Goal: Task Accomplishment & Management: Complete application form

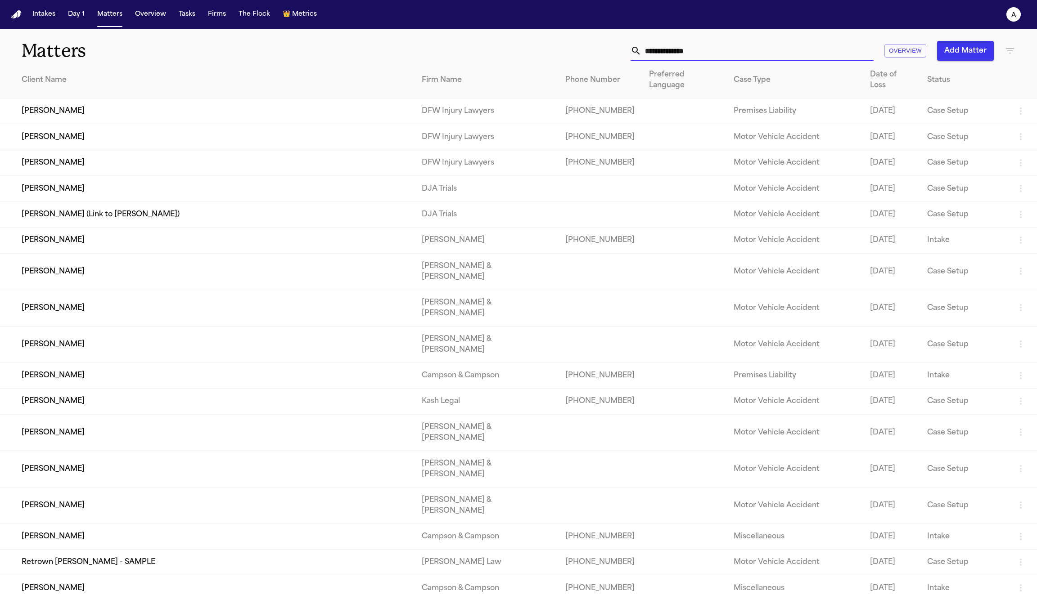
click at [686, 49] on input "text" at bounding box center [757, 51] width 232 height 20
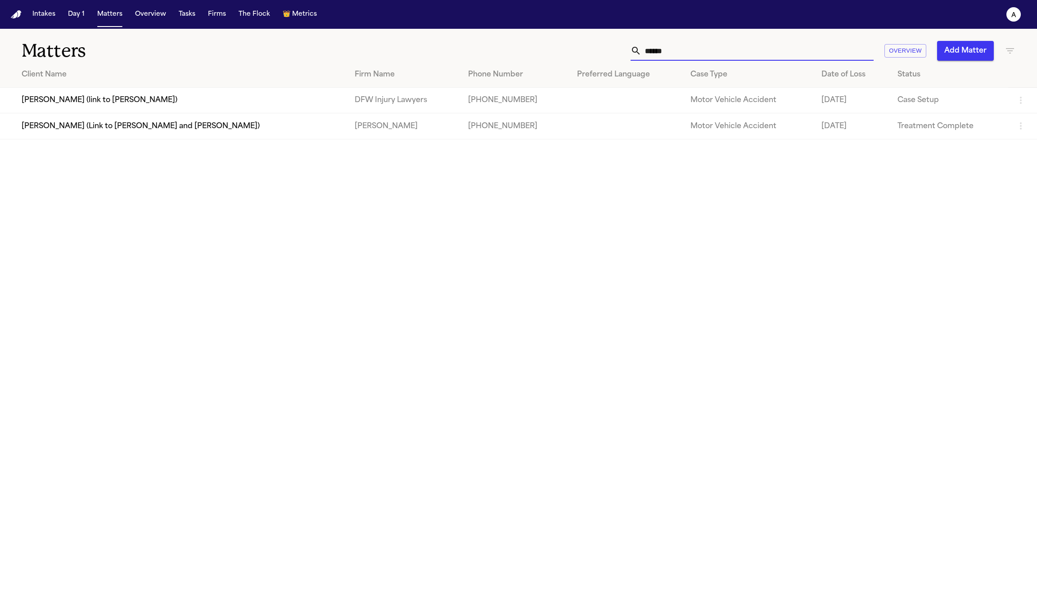
type input "*******"
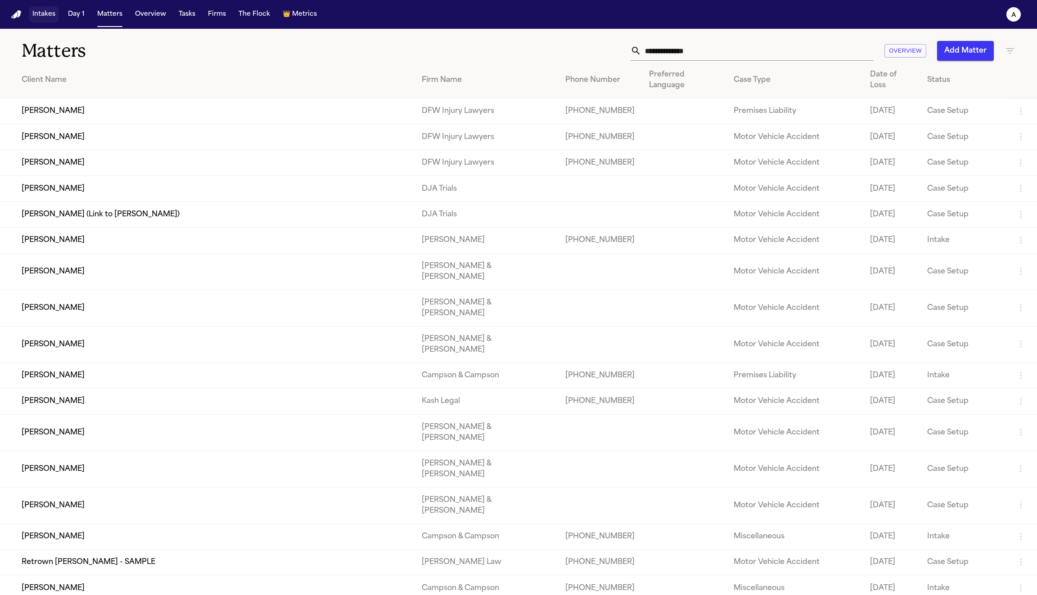
click at [39, 19] on button "Intakes" at bounding box center [44, 14] width 30 height 16
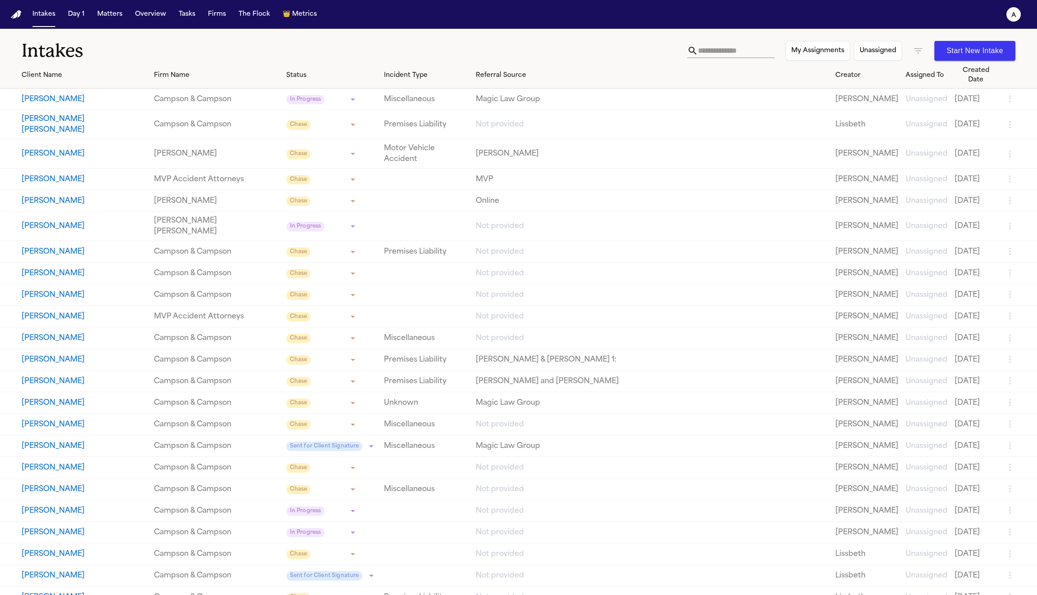
click at [726, 48] on input "text" at bounding box center [736, 51] width 77 height 14
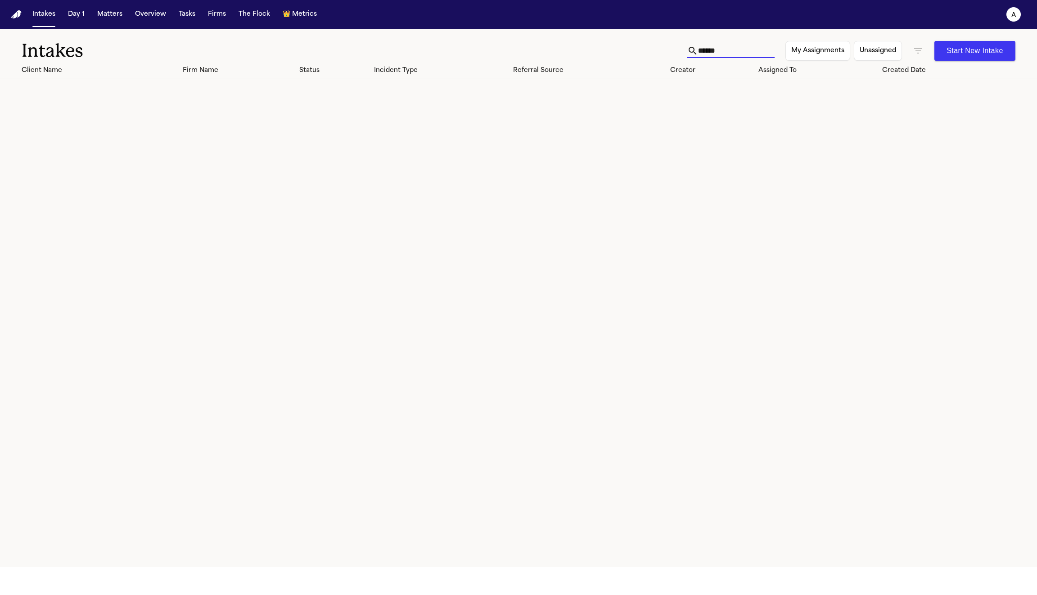
type input "*******"
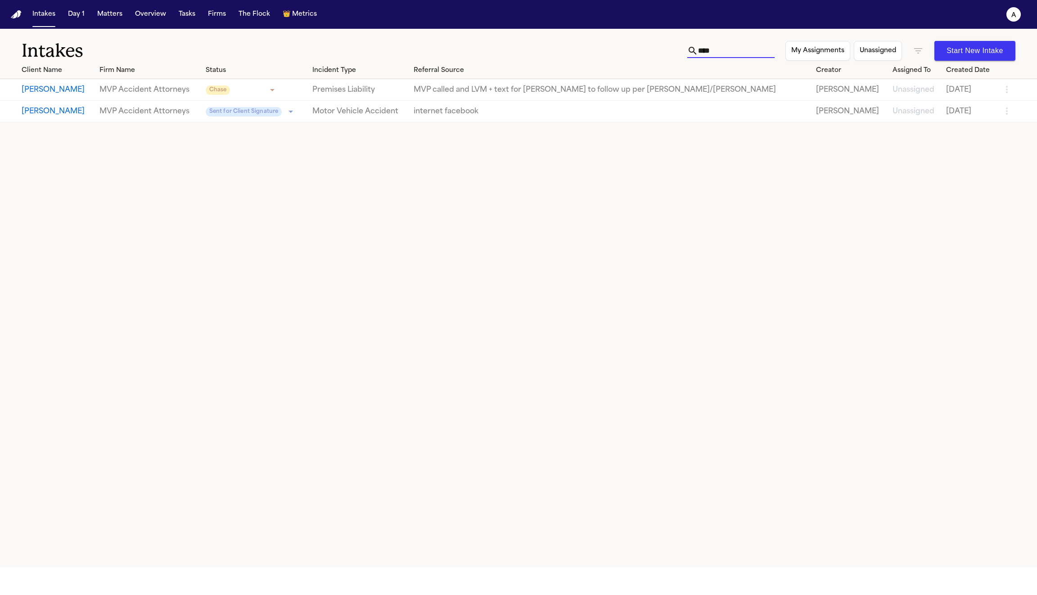
type input "*****"
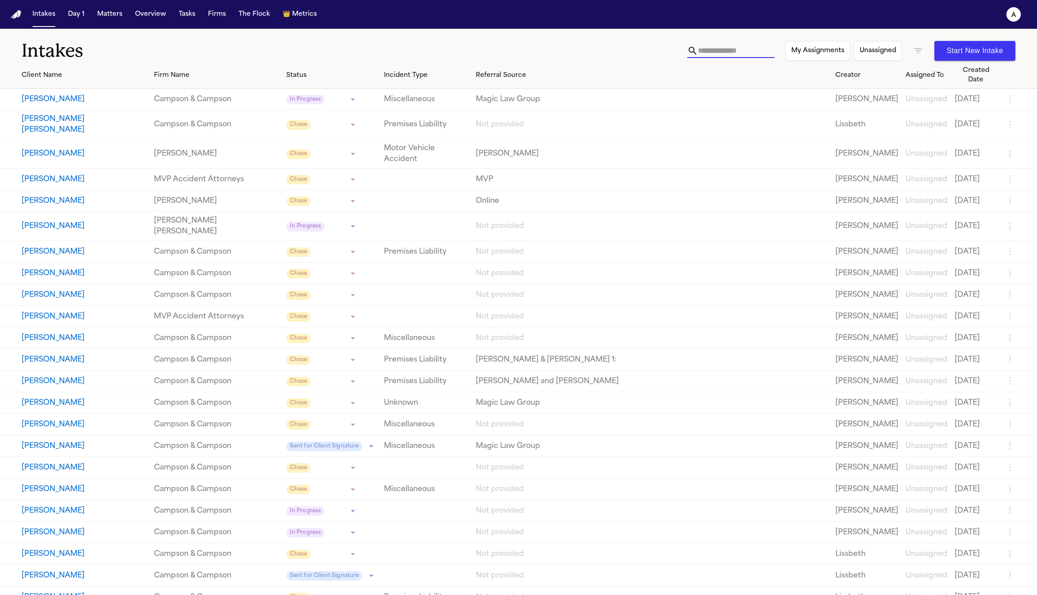
click at [593, 41] on h1 "Intakes" at bounding box center [355, 51] width 666 height 23
click at [174, 71] on div "Firm Name" at bounding box center [216, 75] width 125 height 9
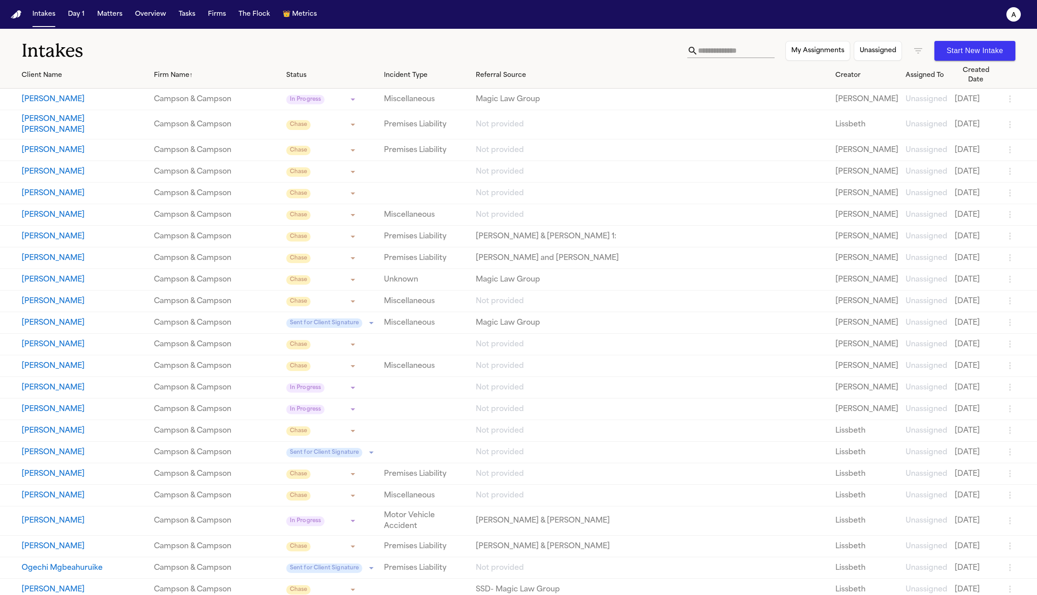
click at [918, 49] on icon "button" at bounding box center [918, 50] width 8 height 5
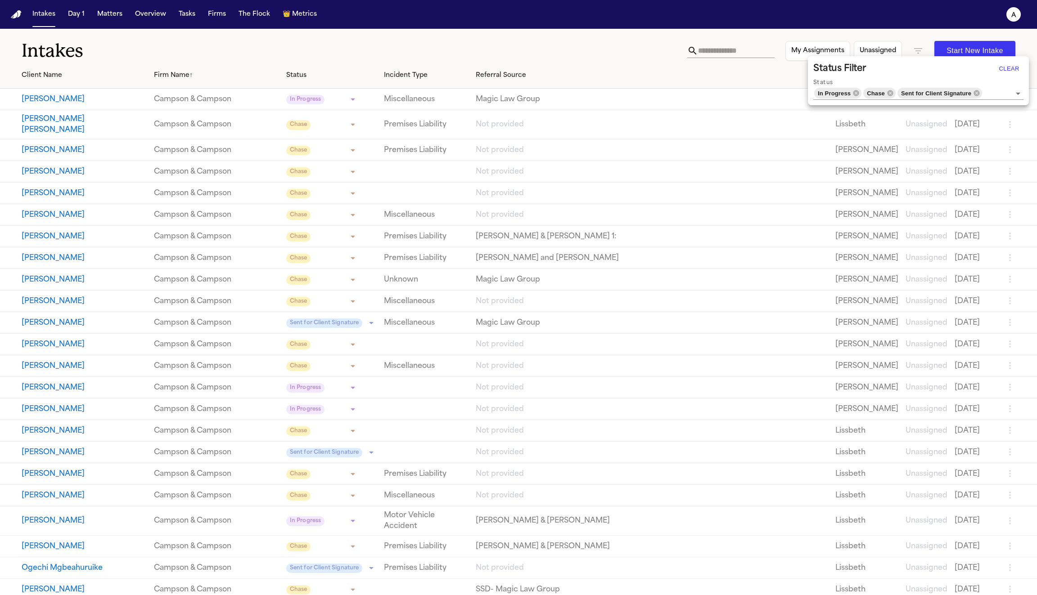
click at [595, 55] on div at bounding box center [518, 297] width 1037 height 595
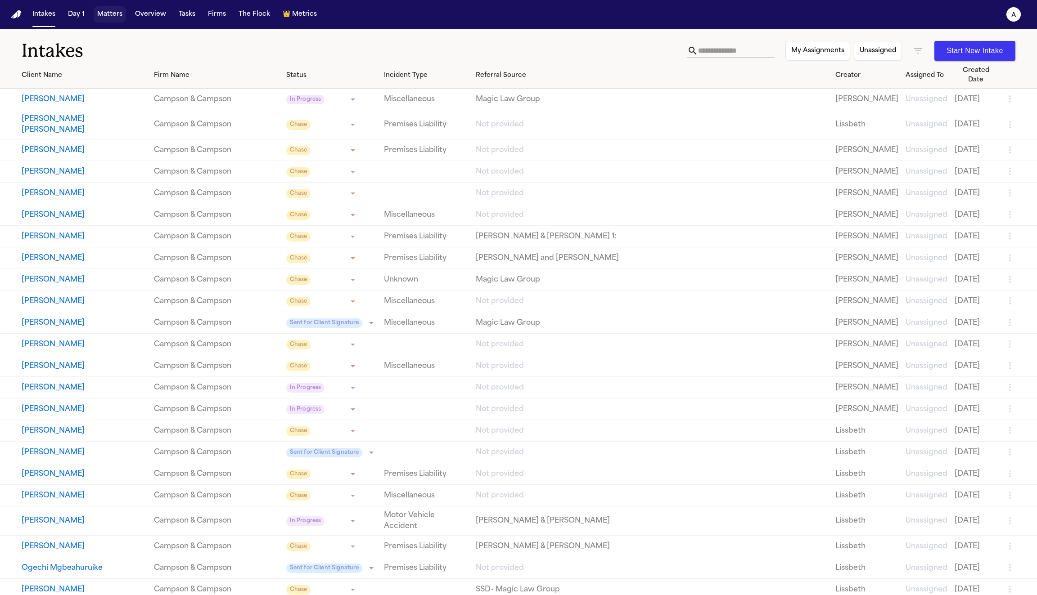
click at [104, 15] on button "Matters" at bounding box center [110, 14] width 32 height 16
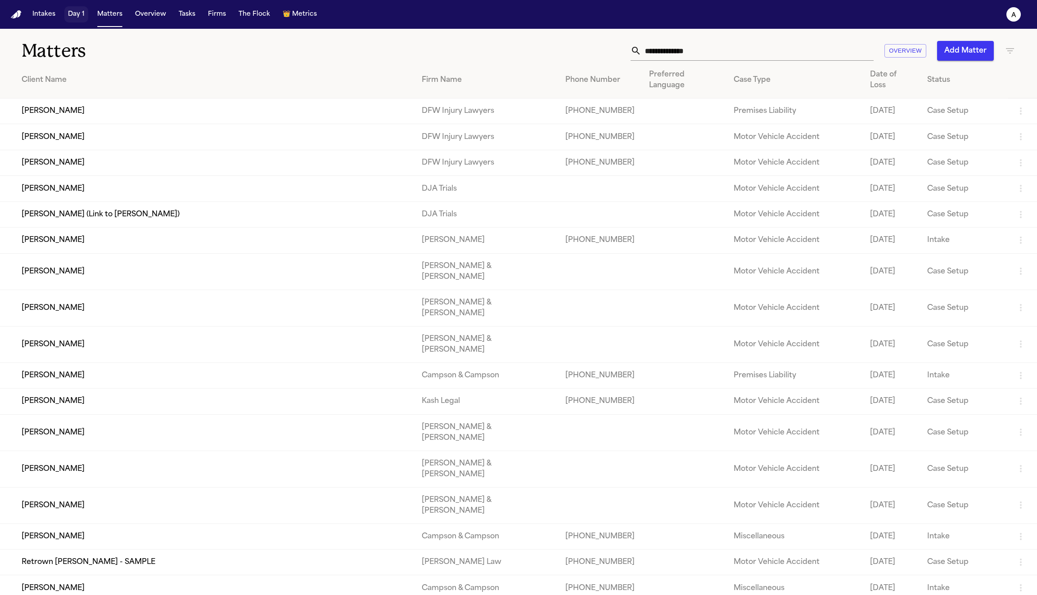
click at [76, 13] on button "Day 1" at bounding box center [76, 14] width 24 height 16
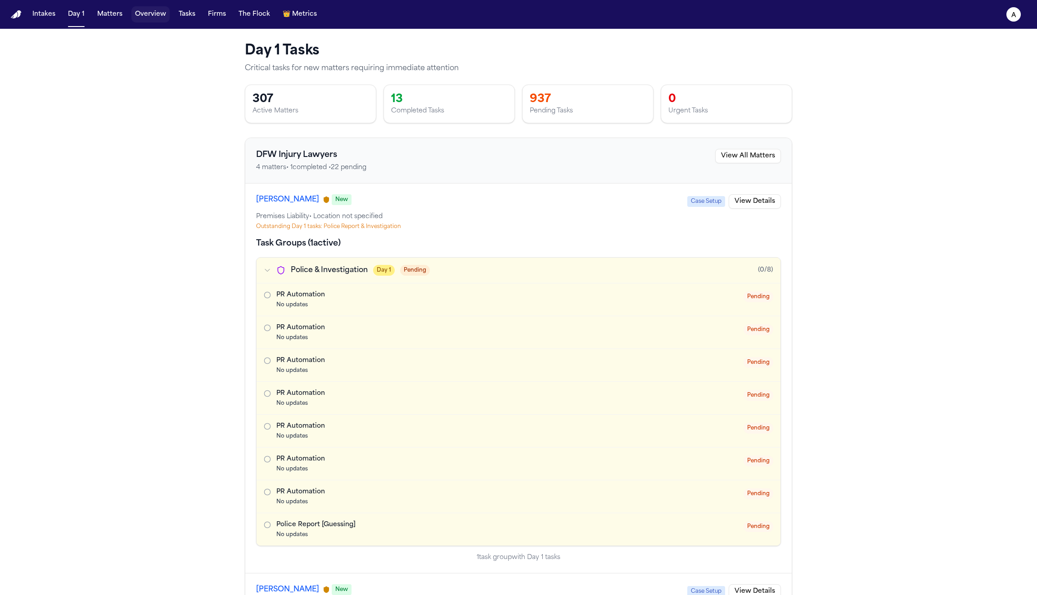
click at [148, 14] on button "Overview" at bounding box center [150, 14] width 38 height 16
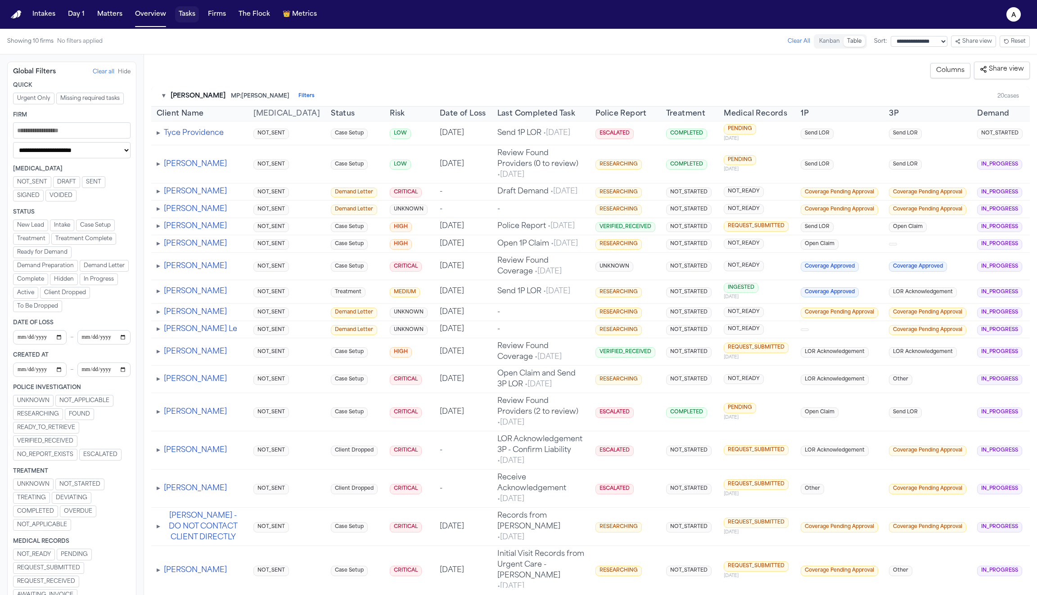
click at [189, 18] on button "Tasks" at bounding box center [187, 14] width 24 height 16
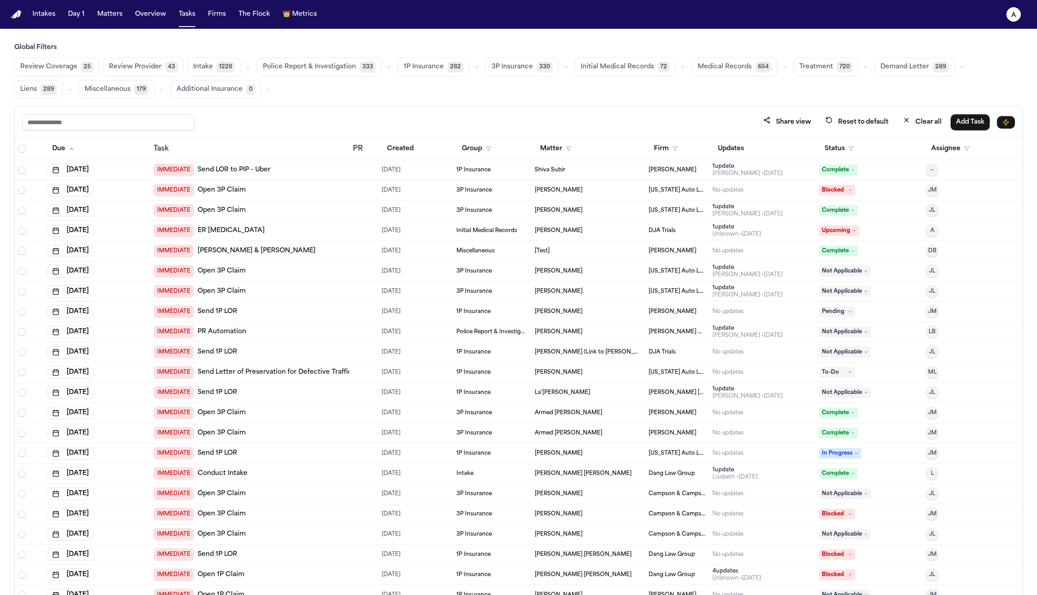
click at [248, 188] on div "IMMEDIATE Open 3P Claim" at bounding box center [249, 190] width 192 height 13
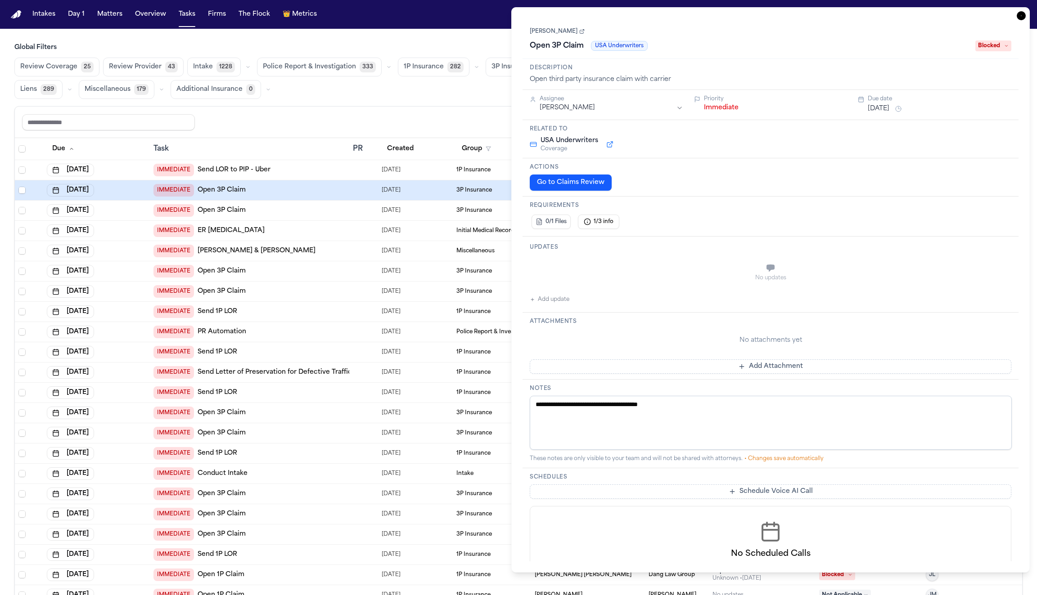
click at [1020, 15] on icon "button" at bounding box center [1021, 15] width 9 height 9
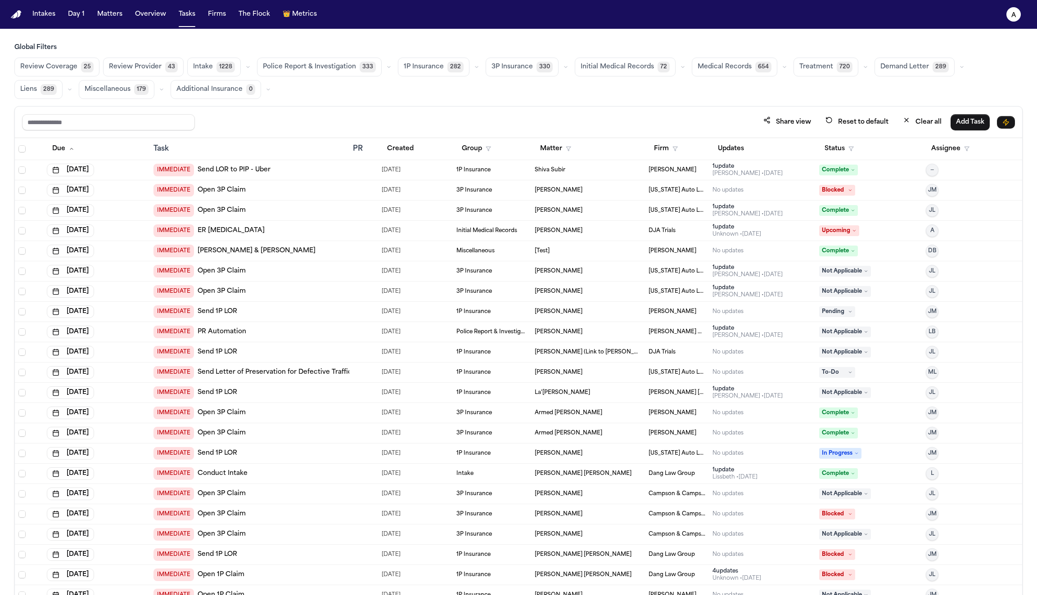
click at [251, 170] on link "Send LOR to PIP - Uber" at bounding box center [234, 170] width 73 height 9
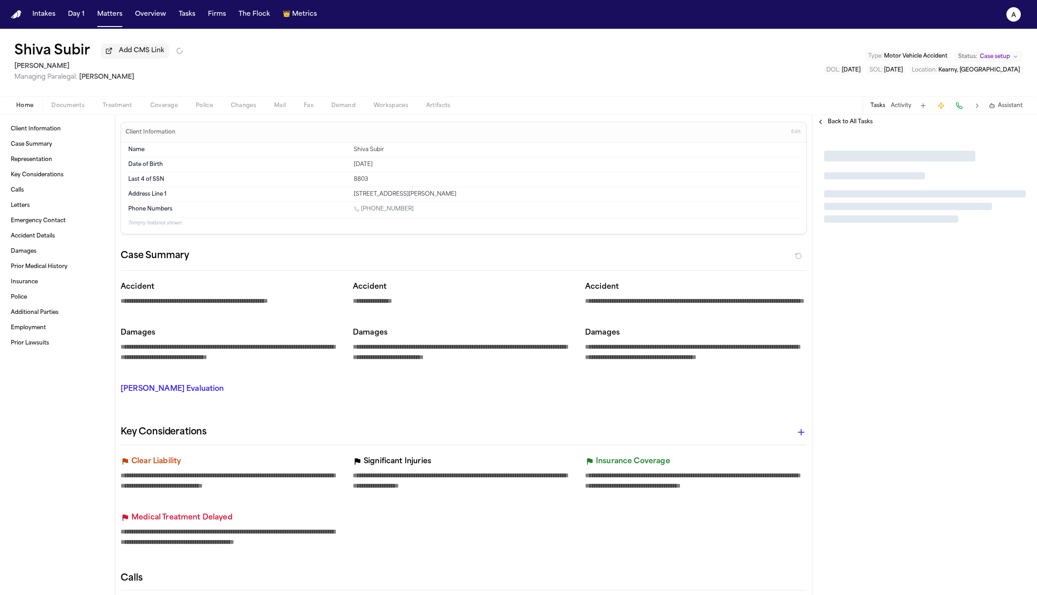
type textarea "*"
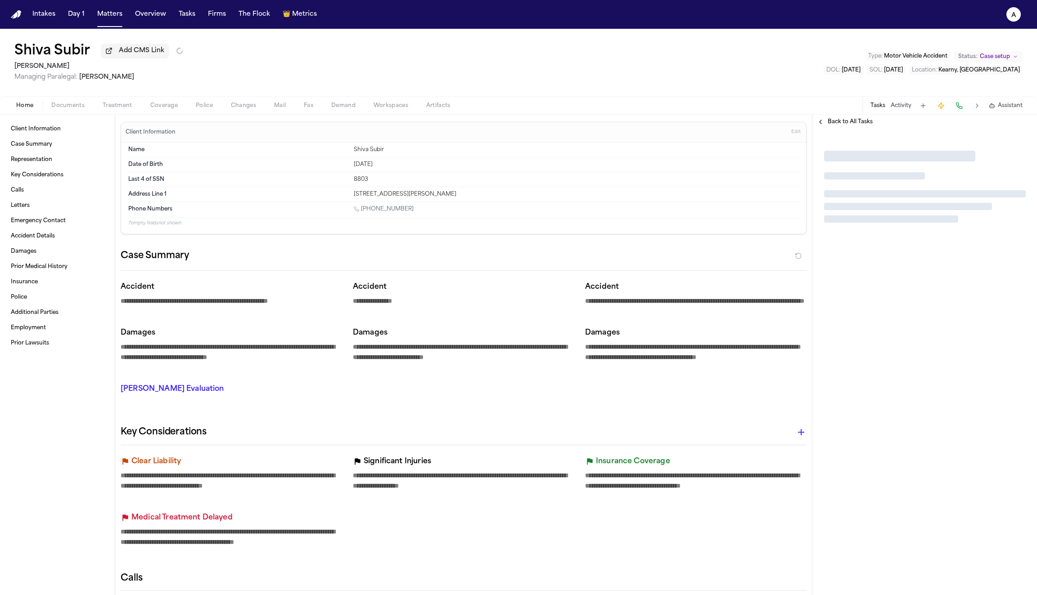
type textarea "*"
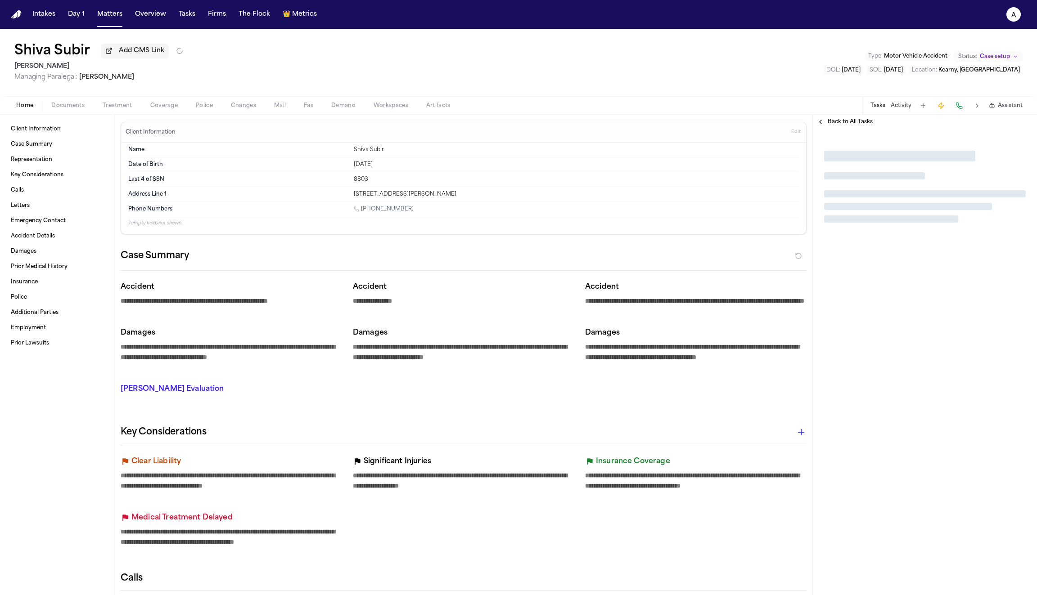
type textarea "*"
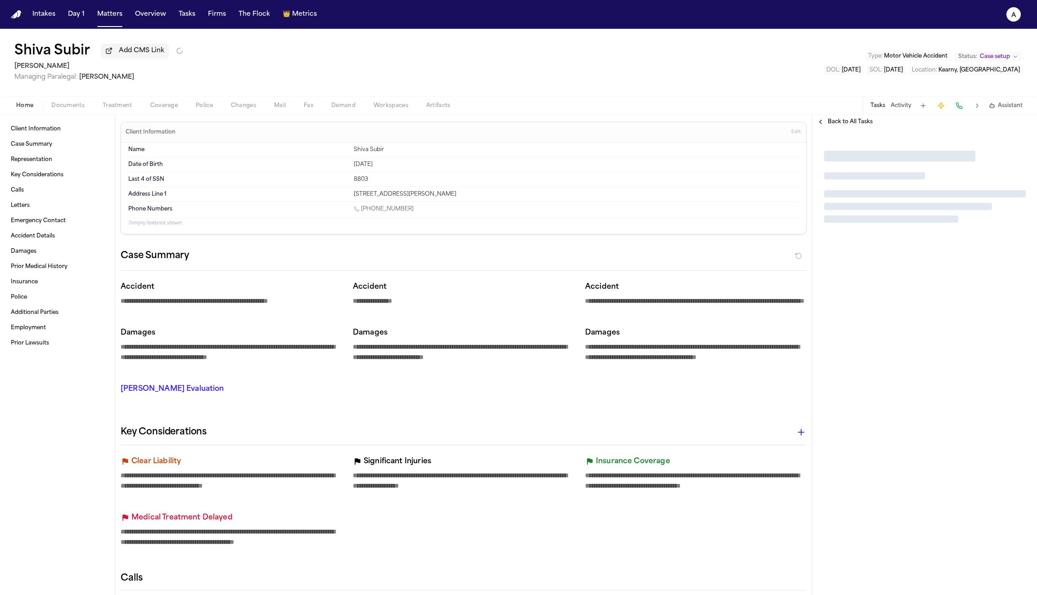
type textarea "*"
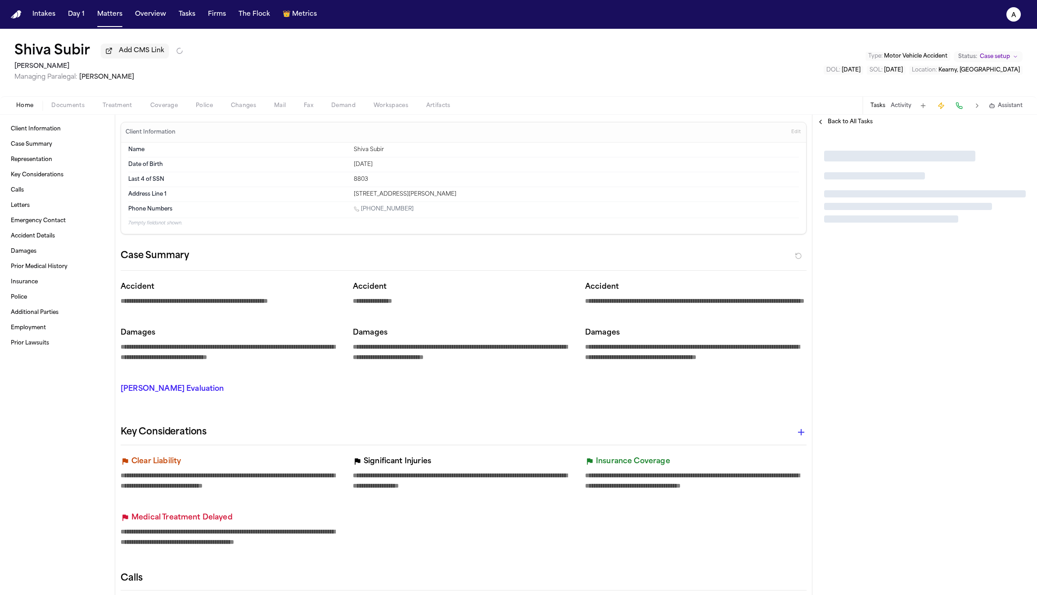
type textarea "*"
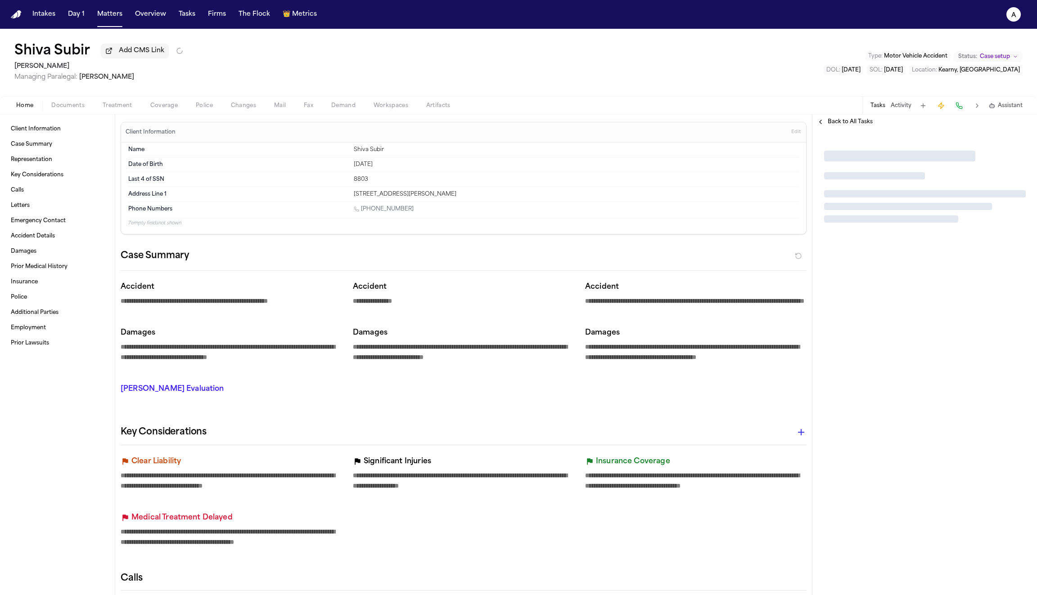
type textarea "*"
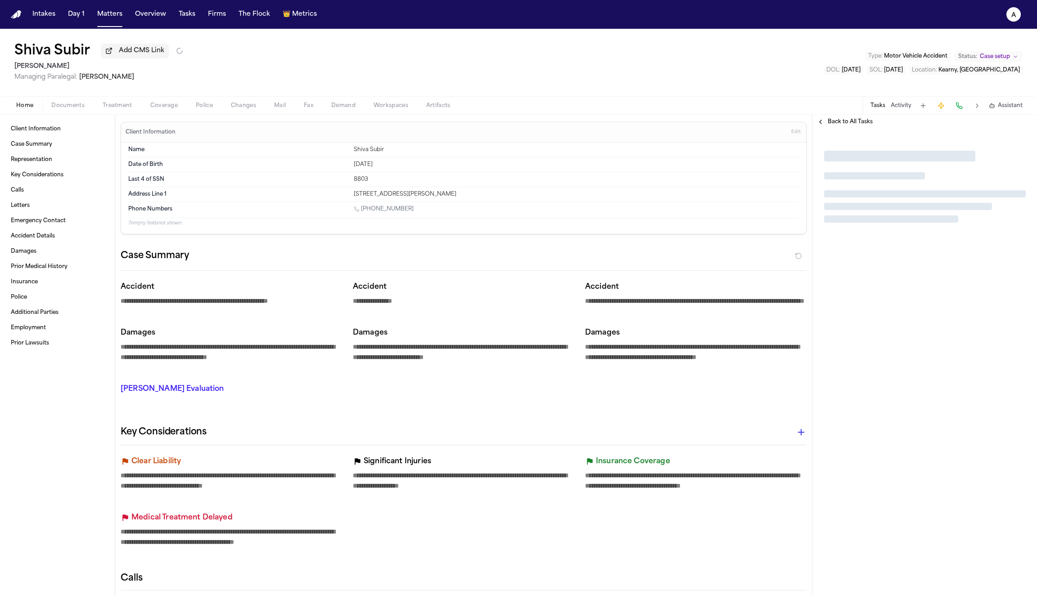
type textarea "*"
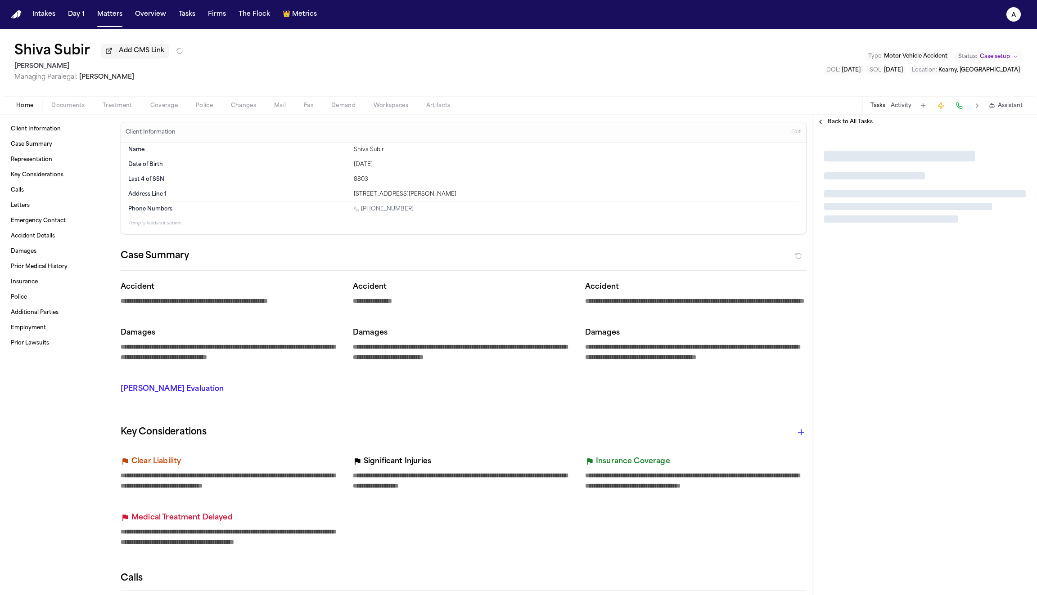
type textarea "*"
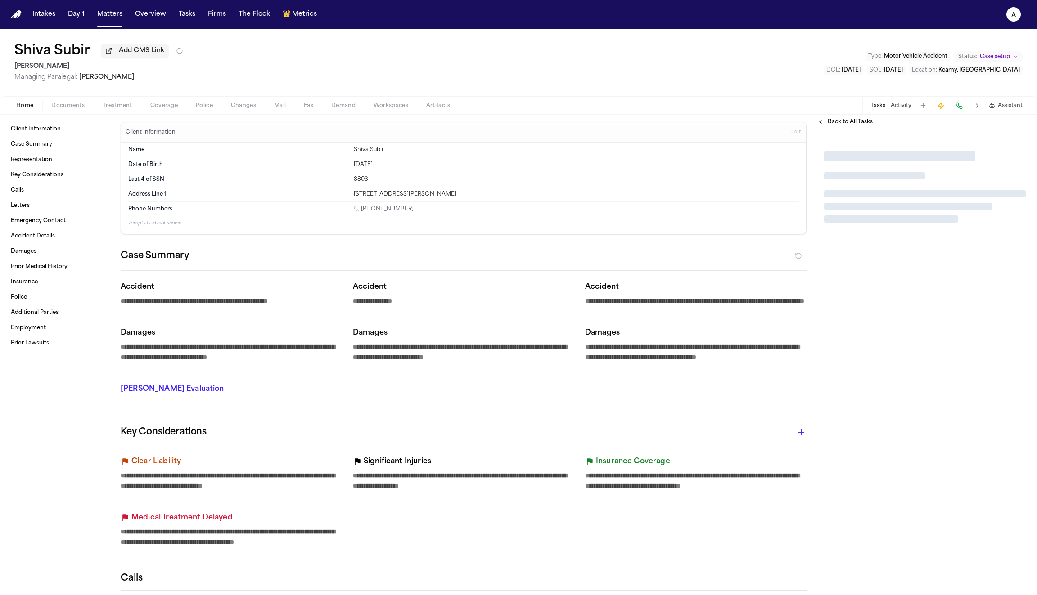
type textarea "*"
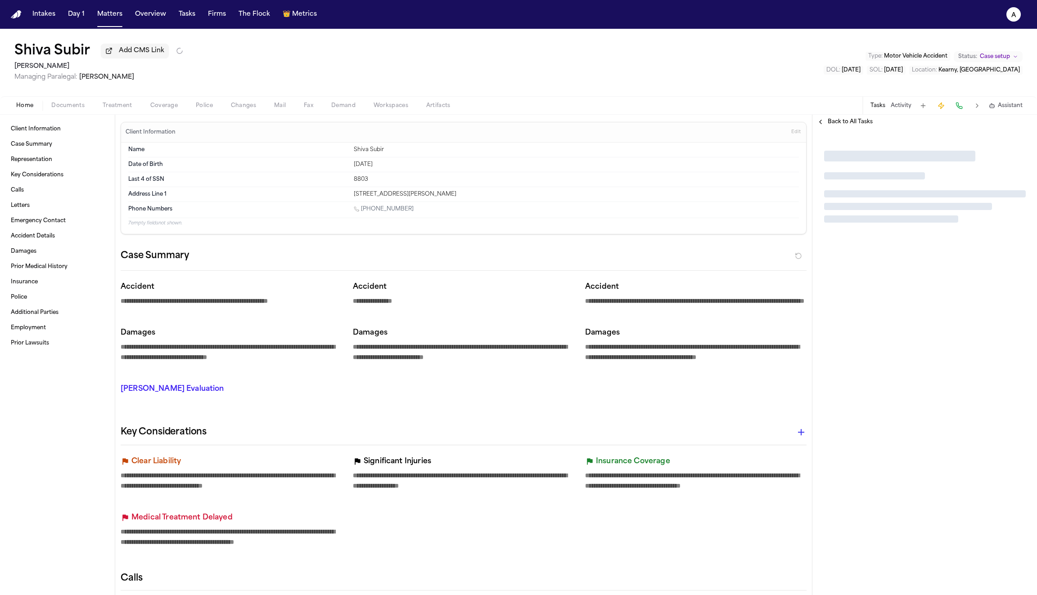
type textarea "*"
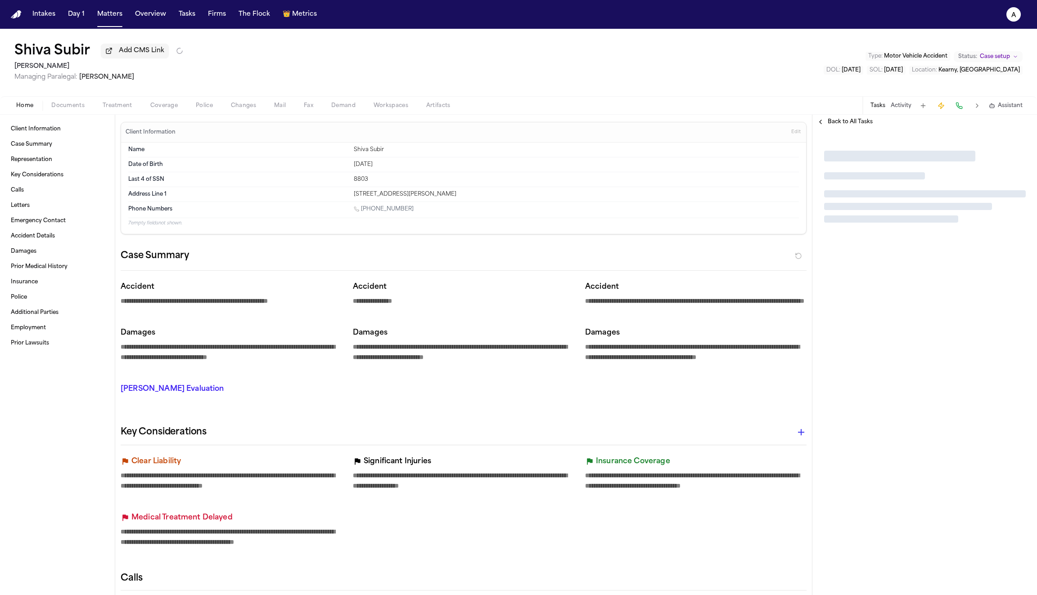
type textarea "*"
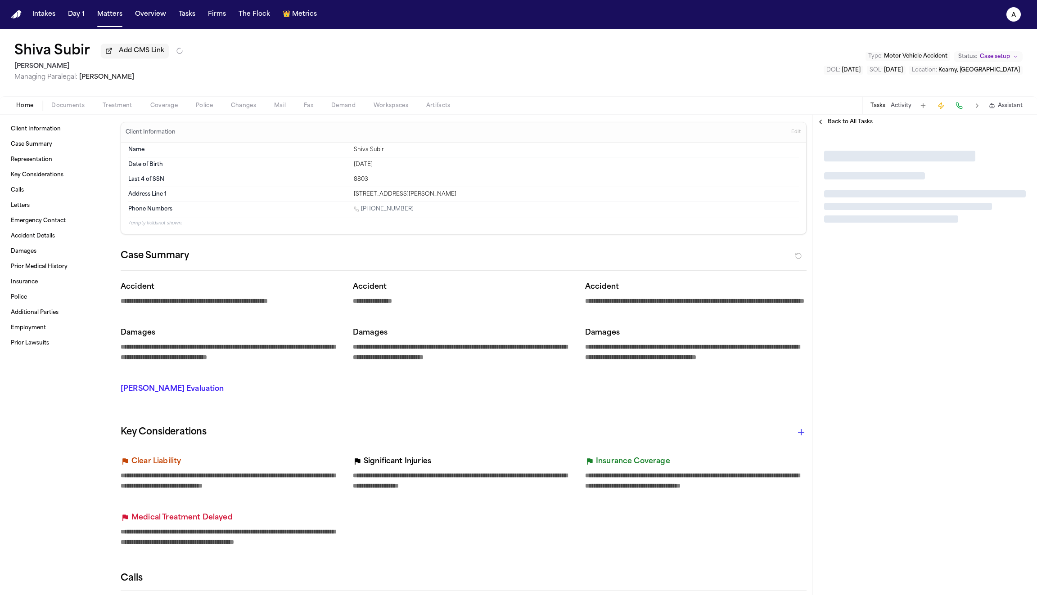
type textarea "*"
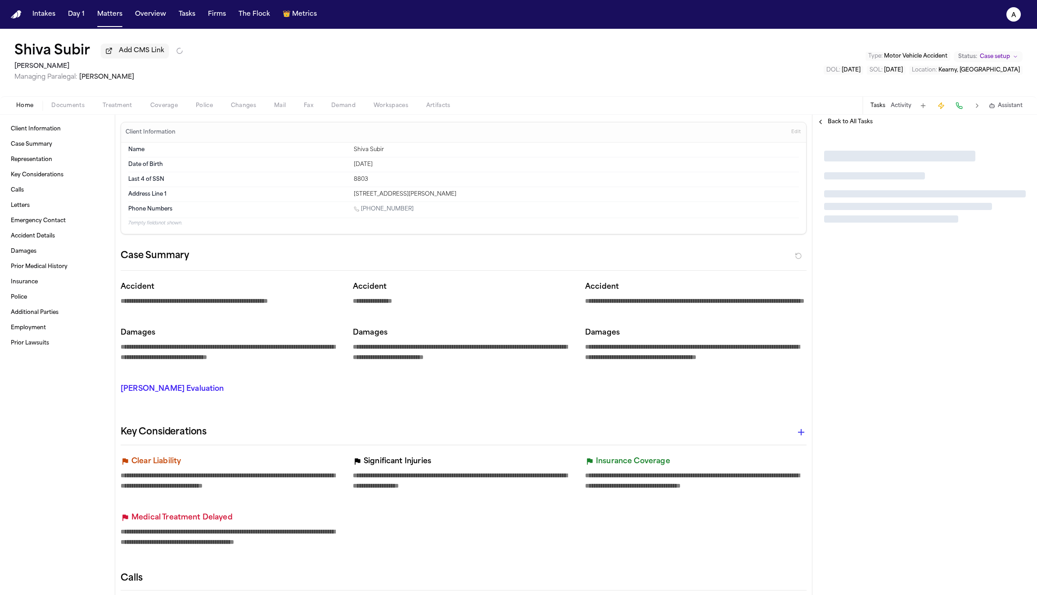
type textarea "*"
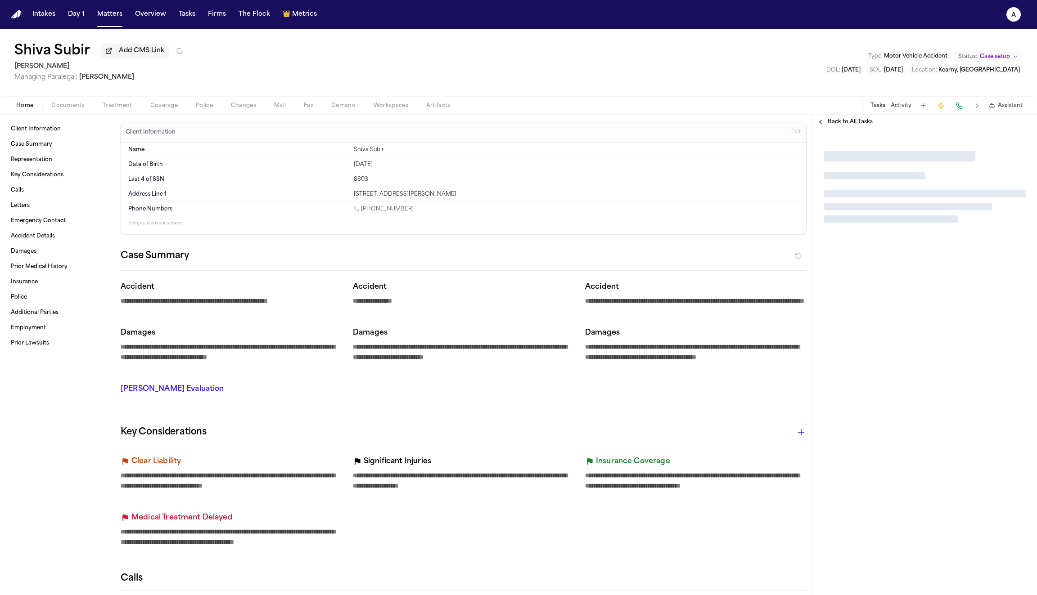
type textarea "*"
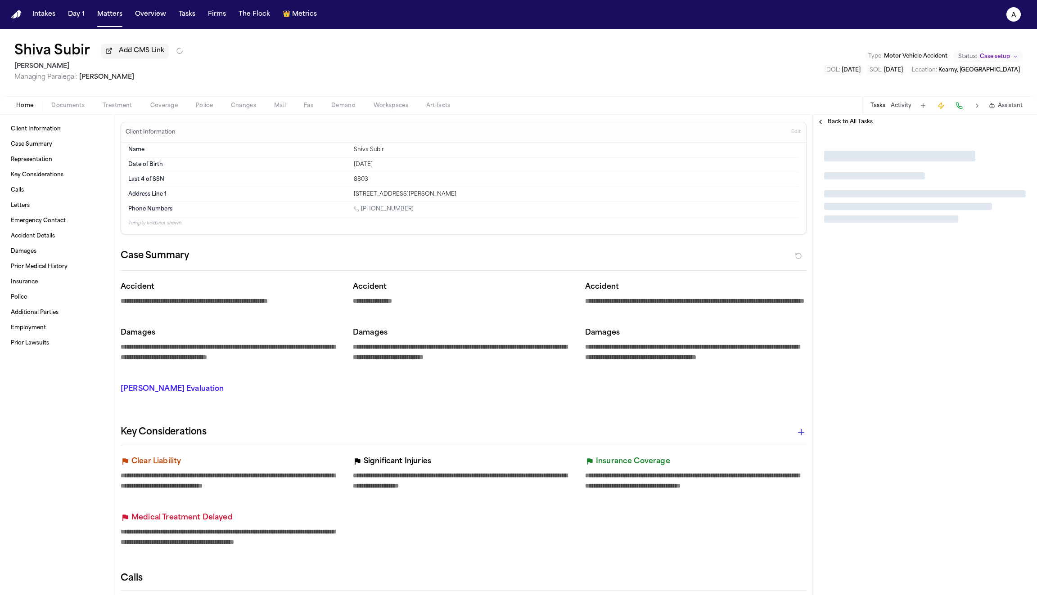
type textarea "*"
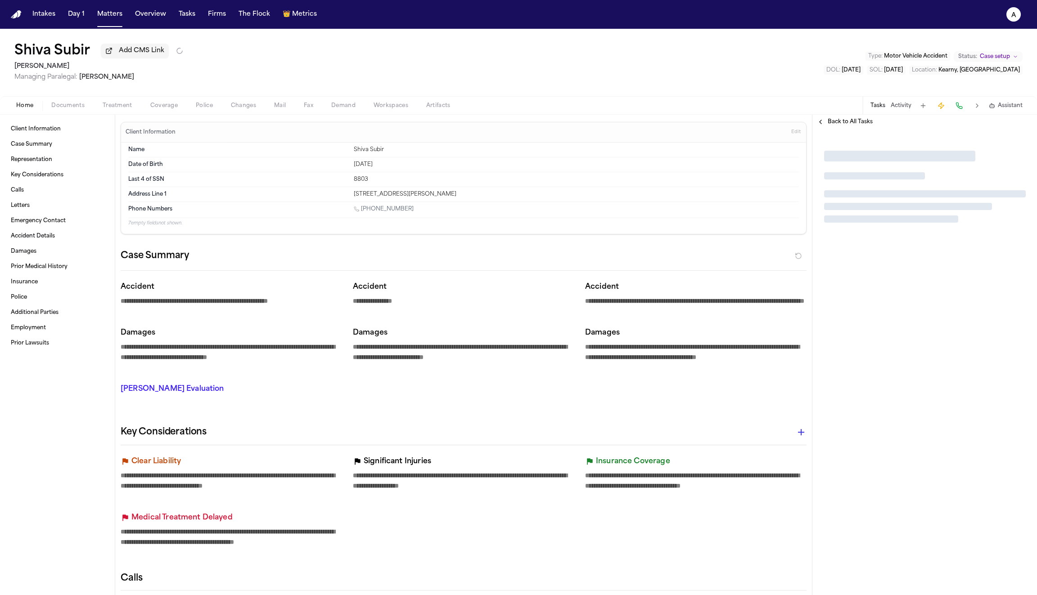
type textarea "*"
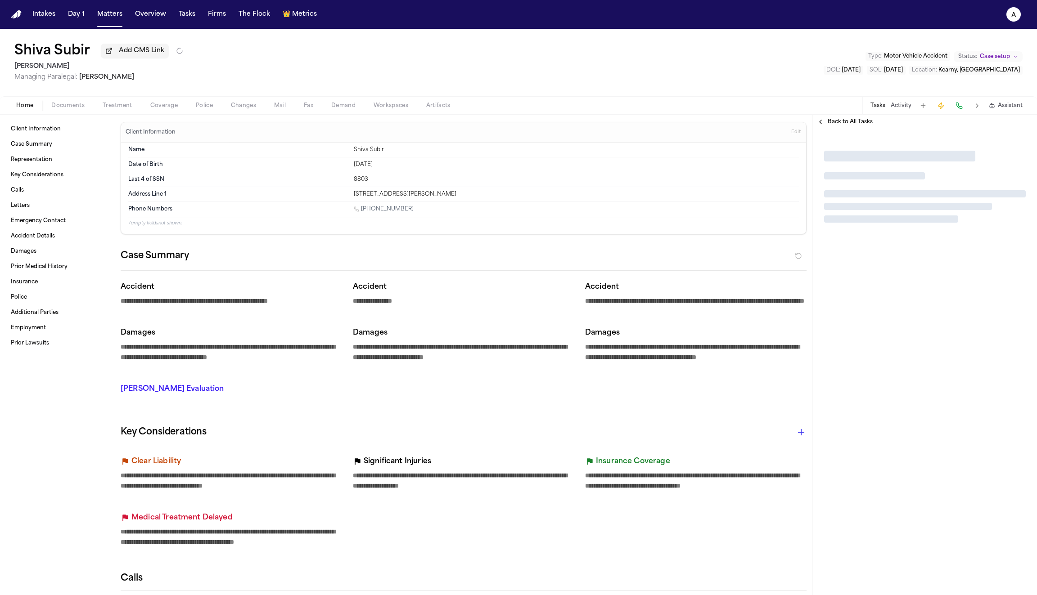
type textarea "*"
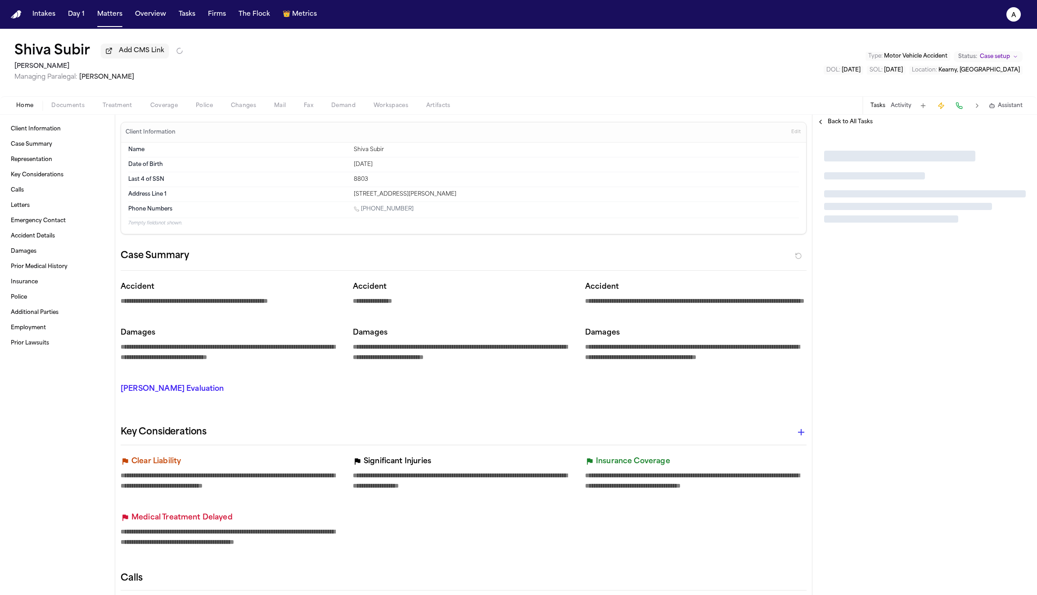
type textarea "*"
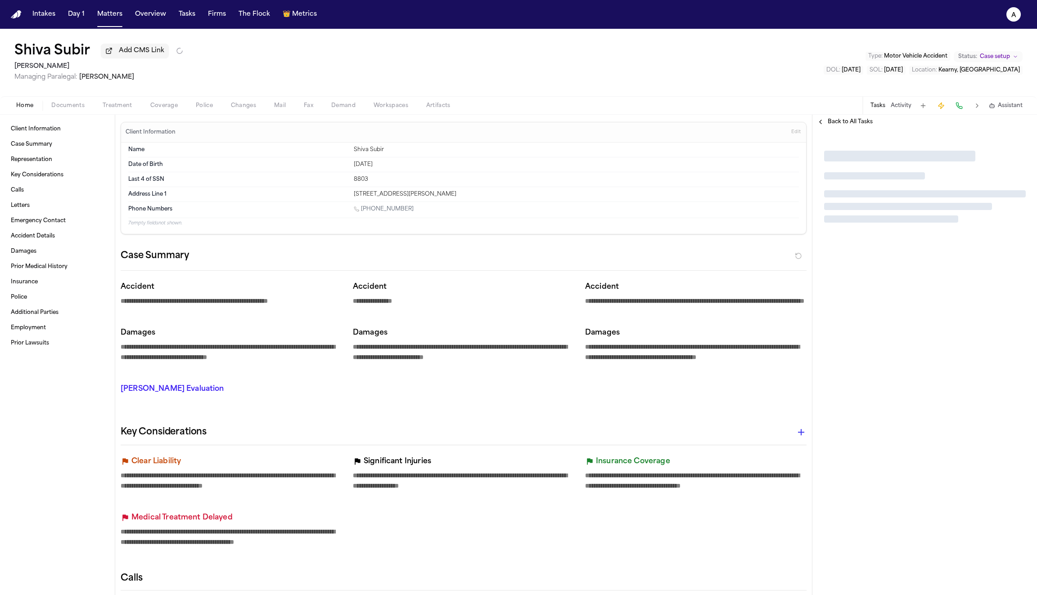
type textarea "*"
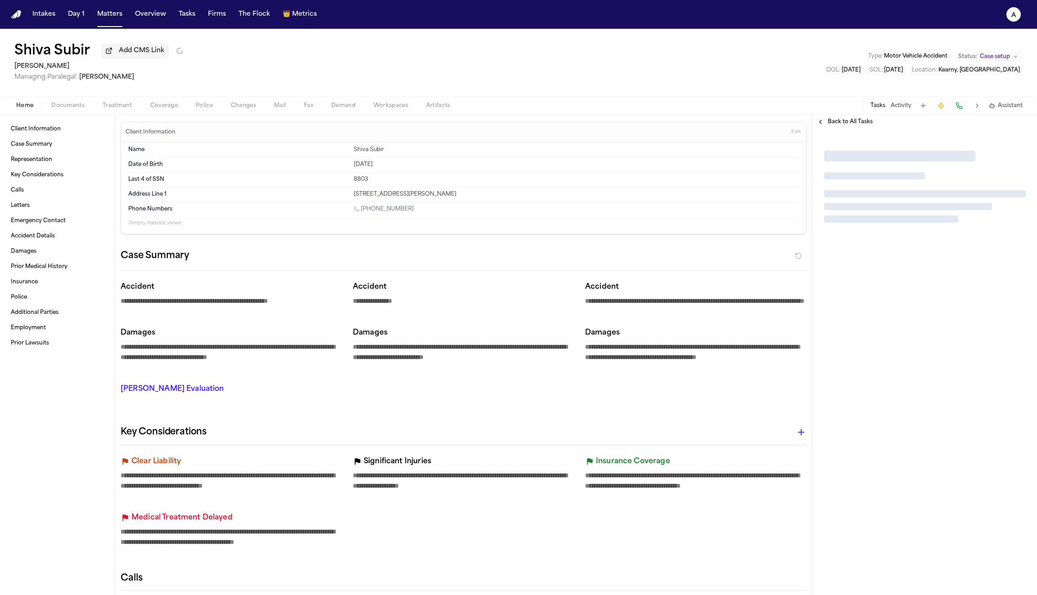
type textarea "*"
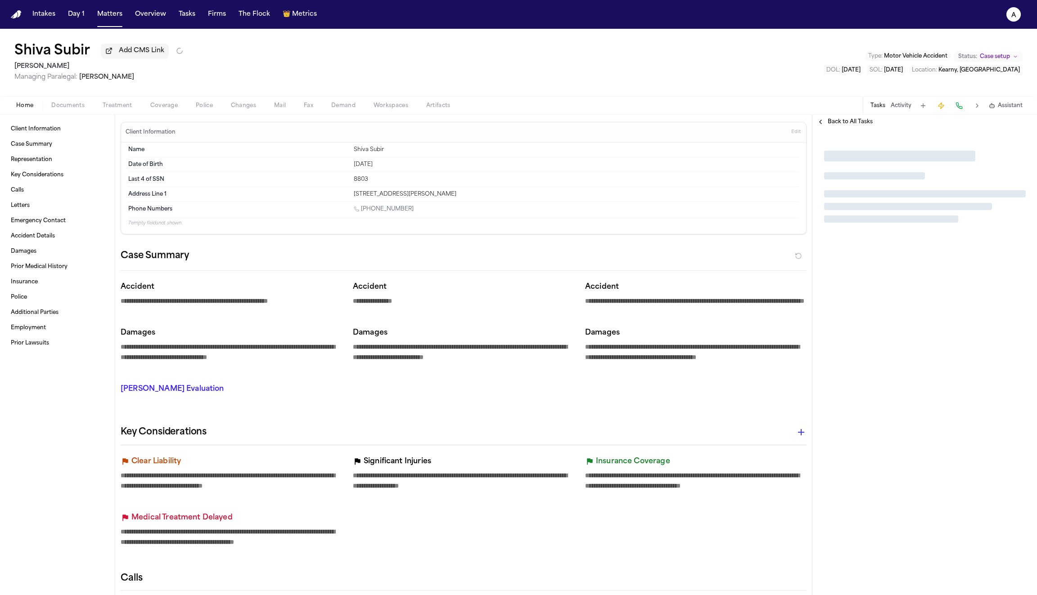
type textarea "*"
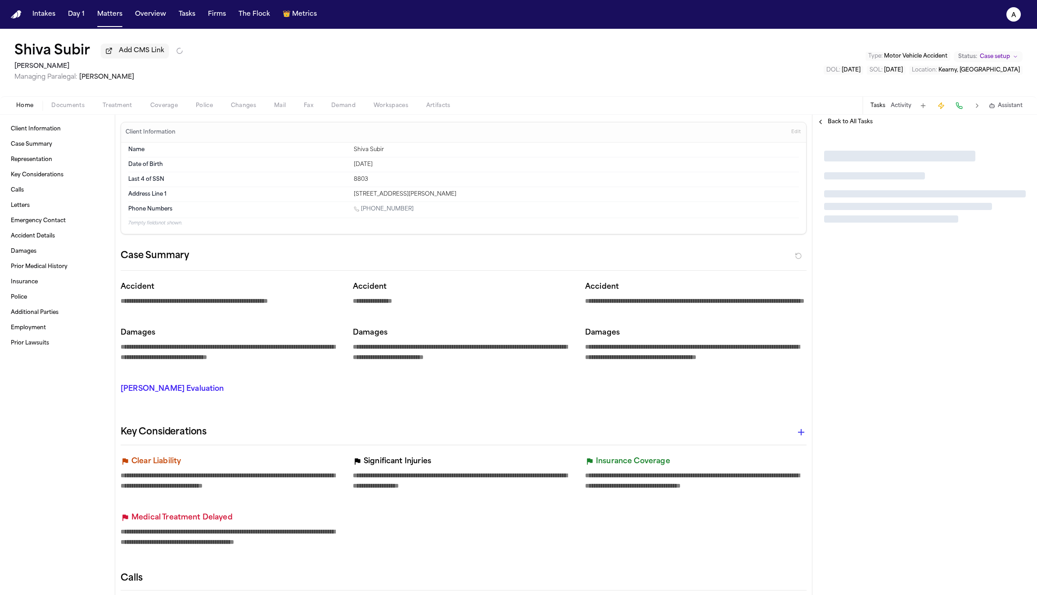
type textarea "*"
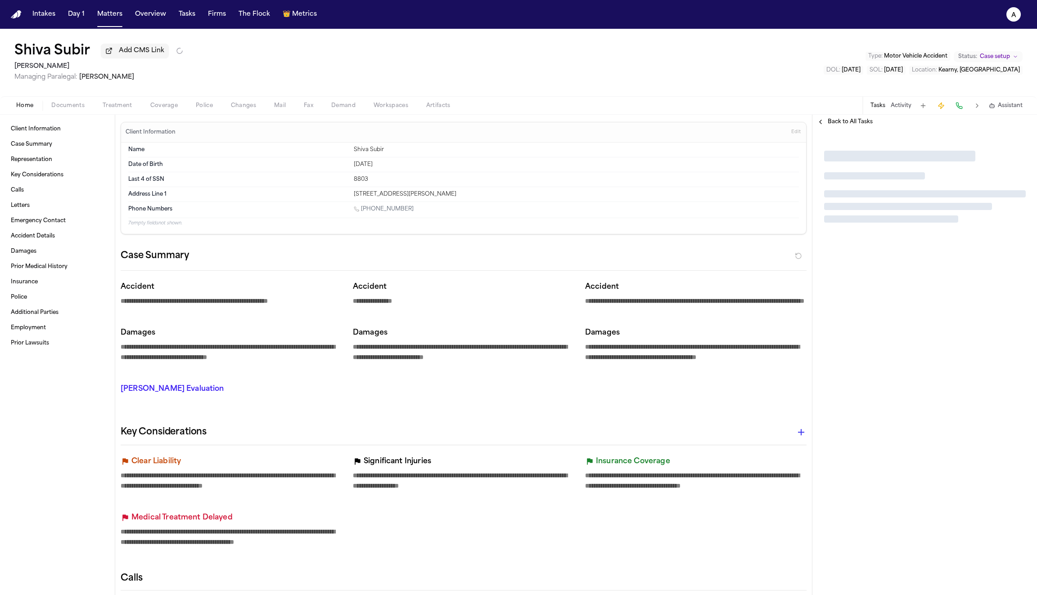
type textarea "*"
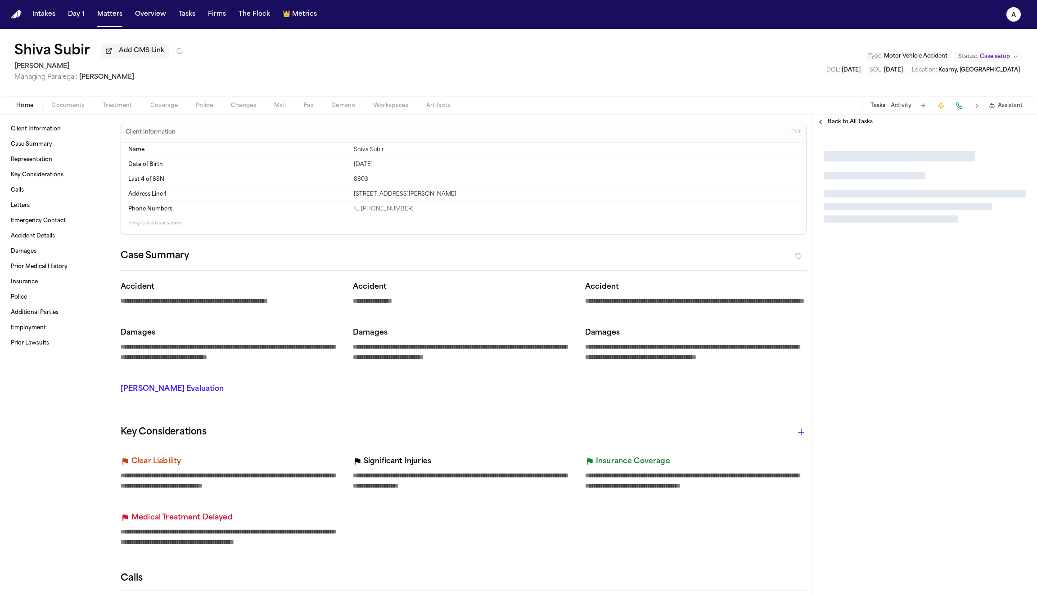
type textarea "*"
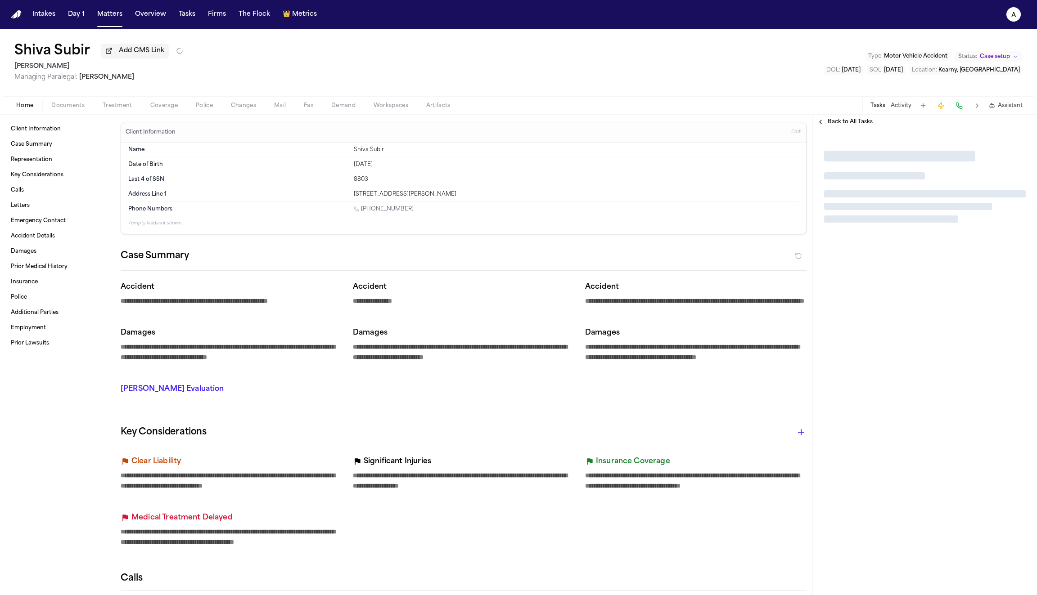
type textarea "*"
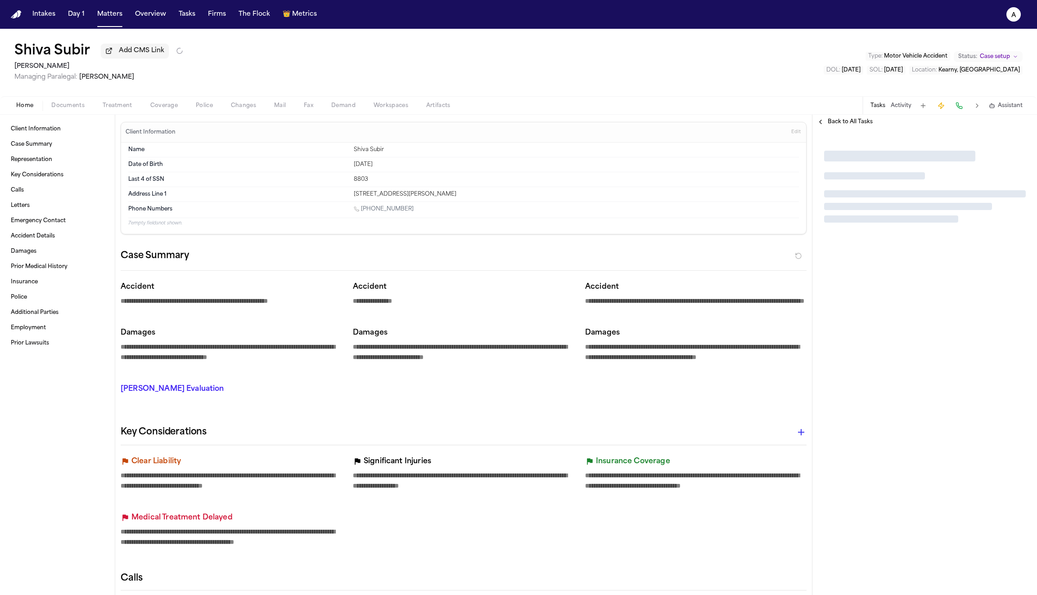
type textarea "*"
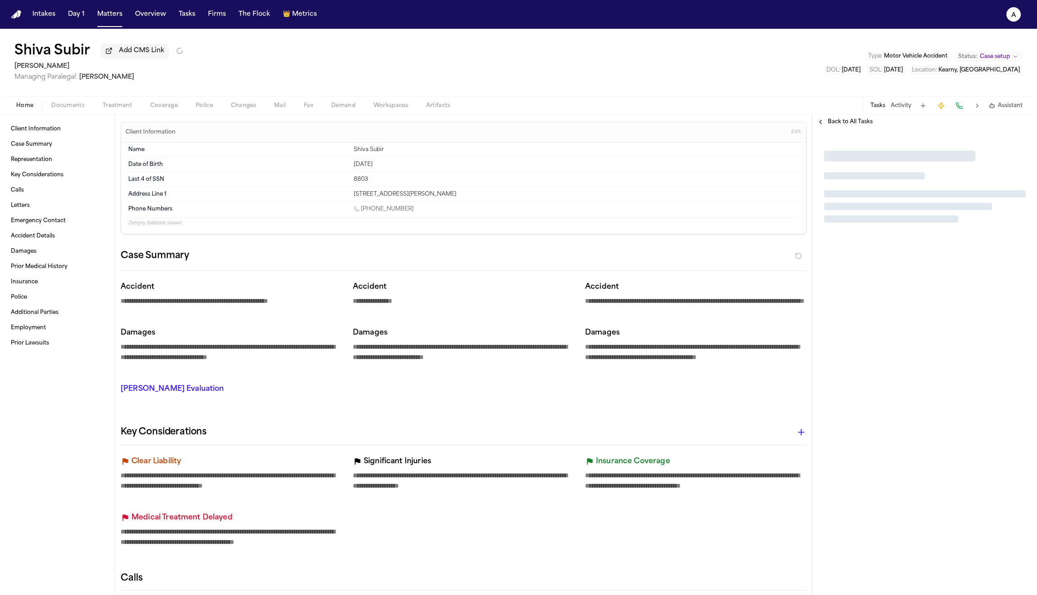
type textarea "*"
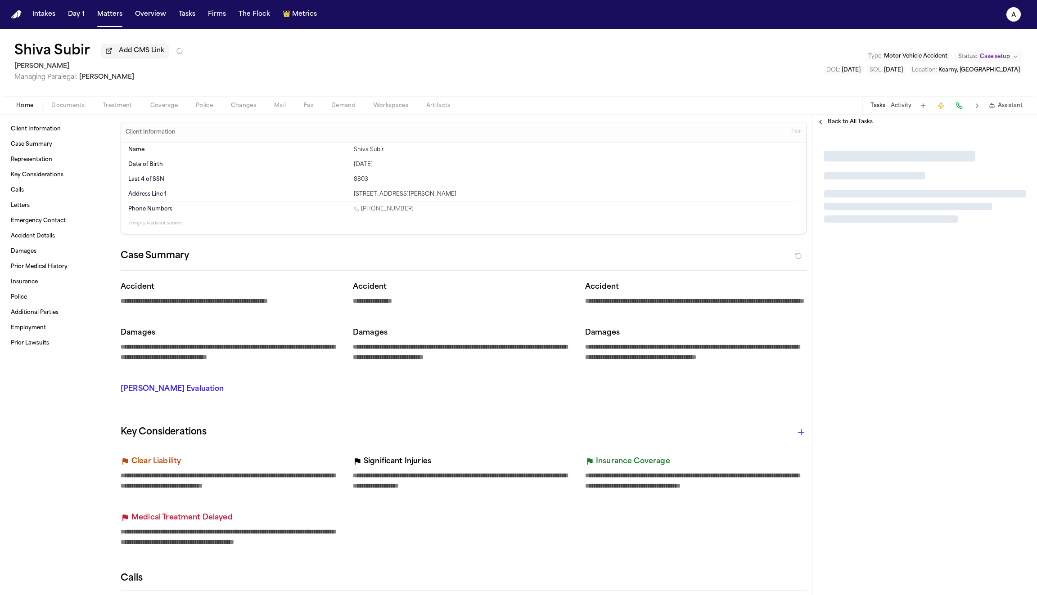
type textarea "*"
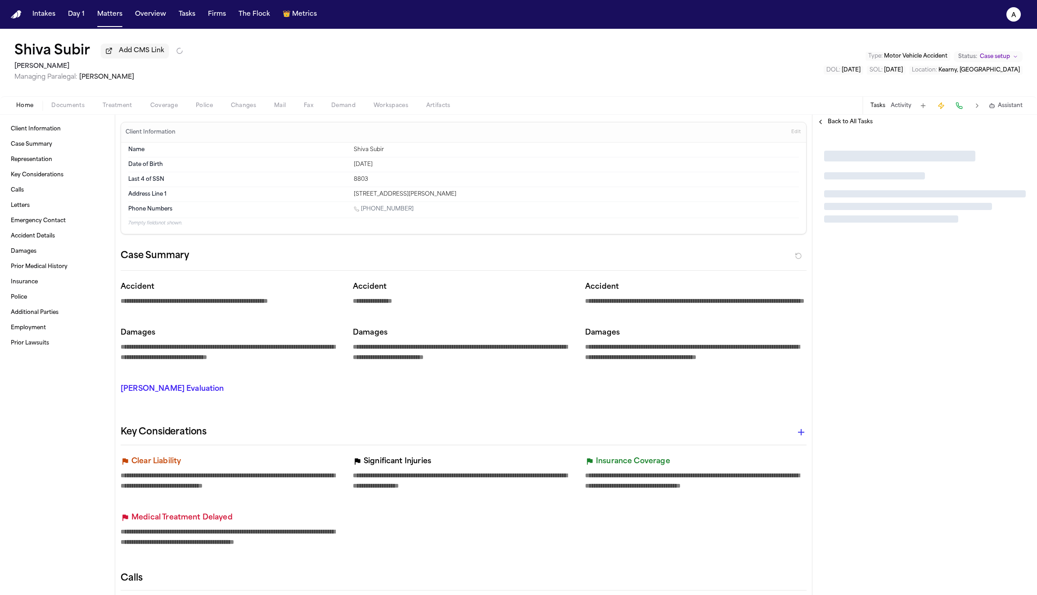
type textarea "*"
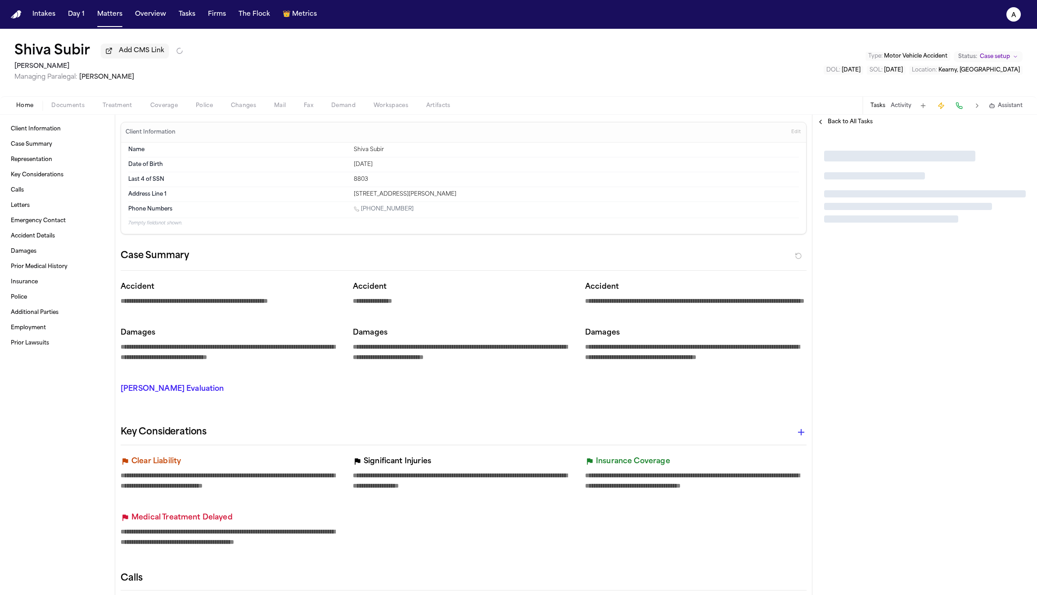
type textarea "*"
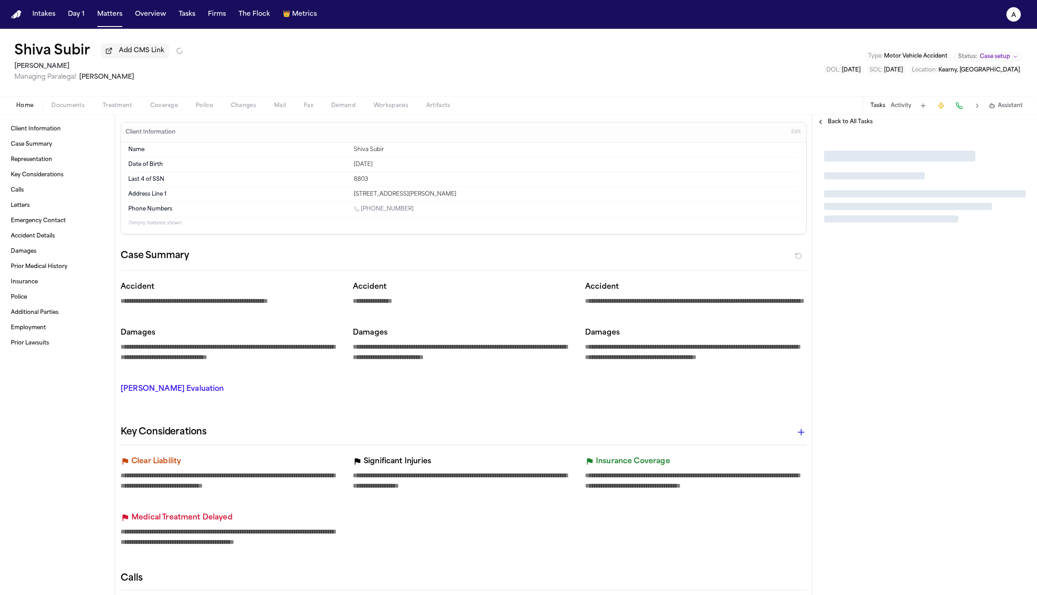
type textarea "*"
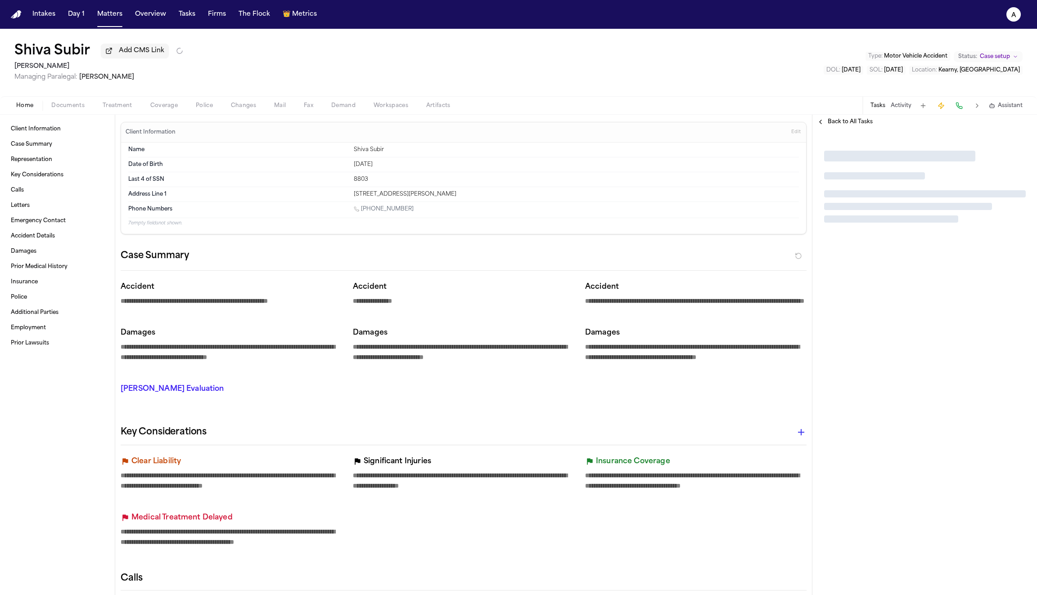
type textarea "*"
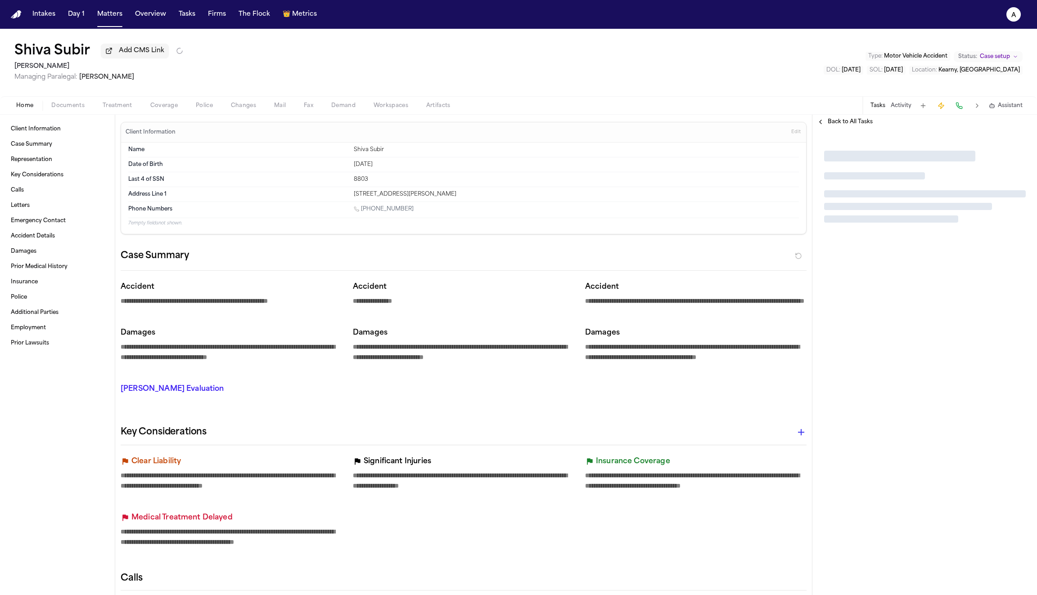
type textarea "*"
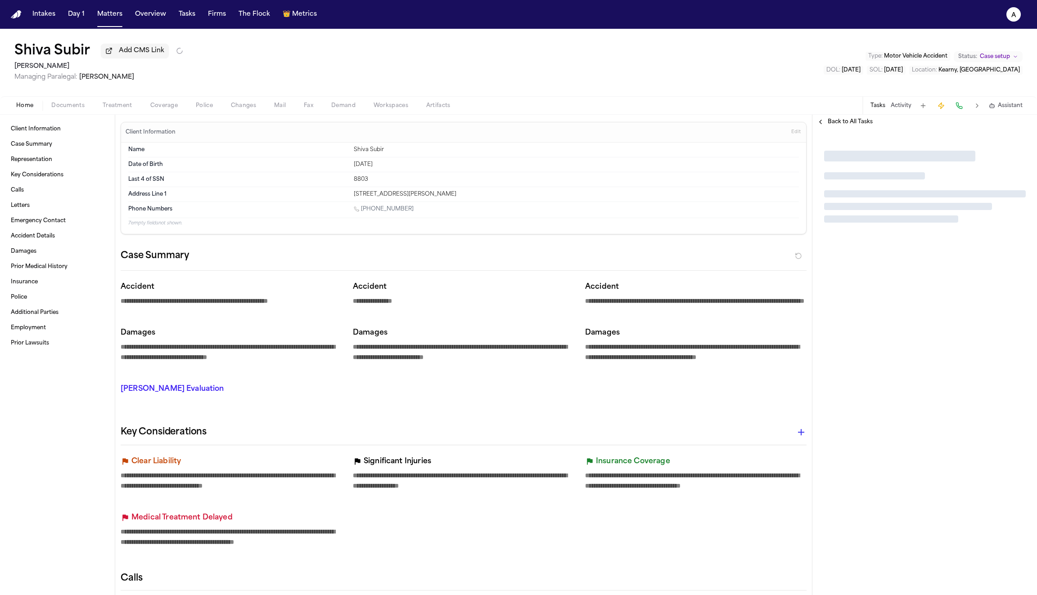
type textarea "*"
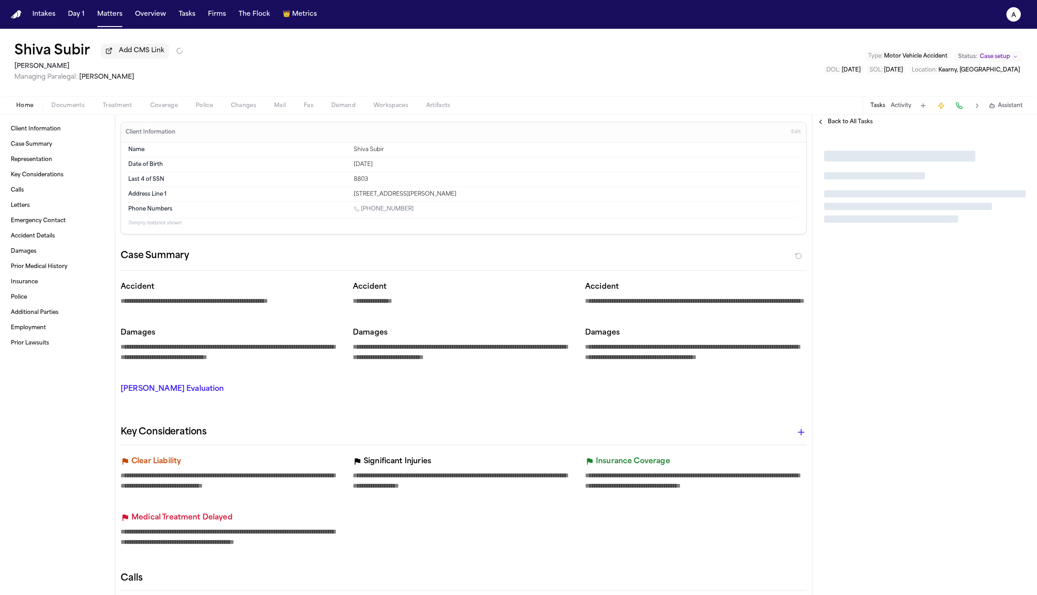
type textarea "*"
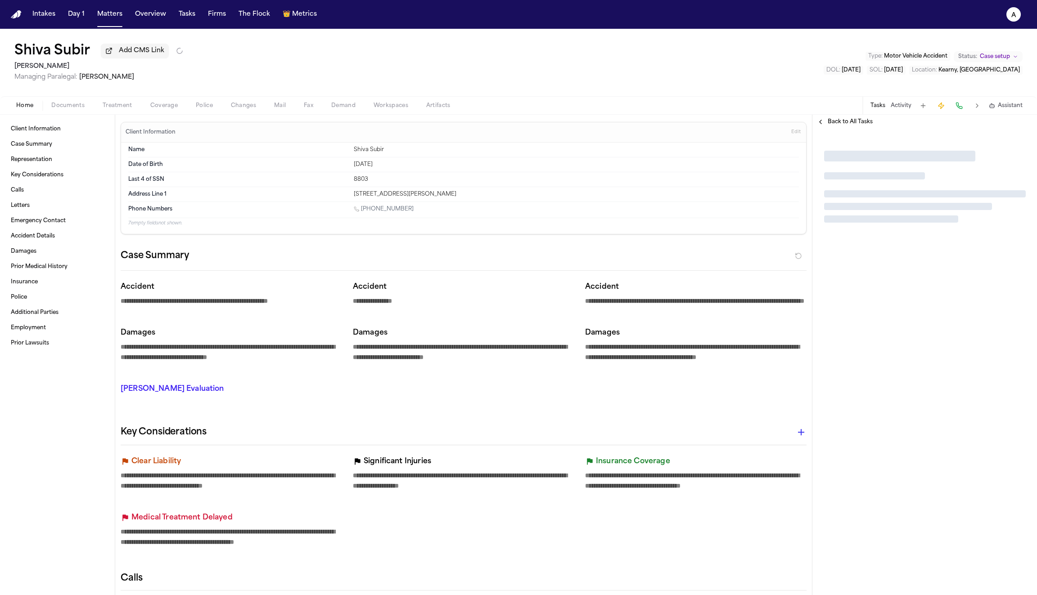
type textarea "*"
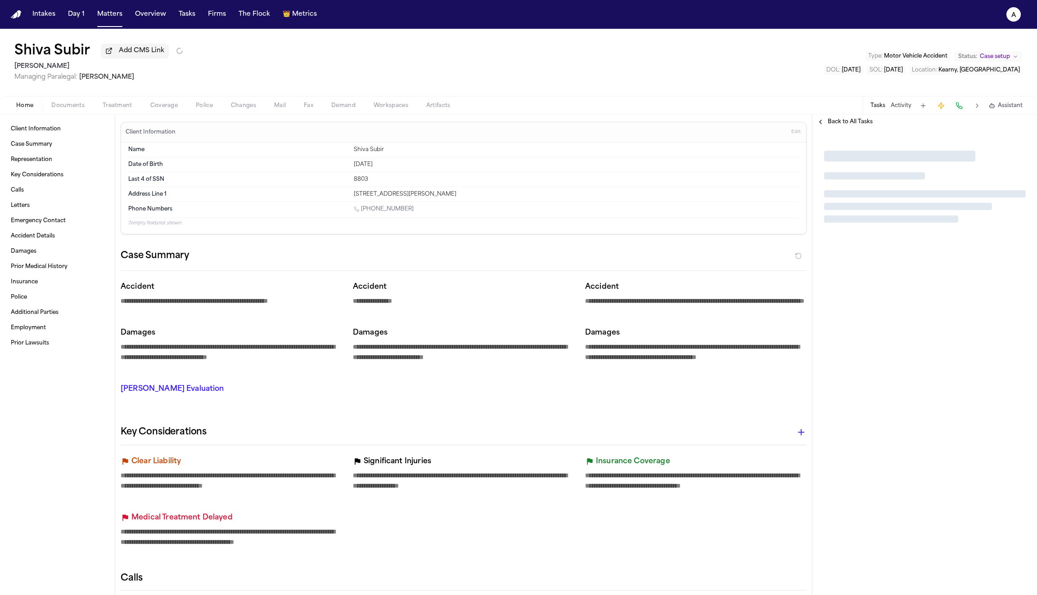
type textarea "*"
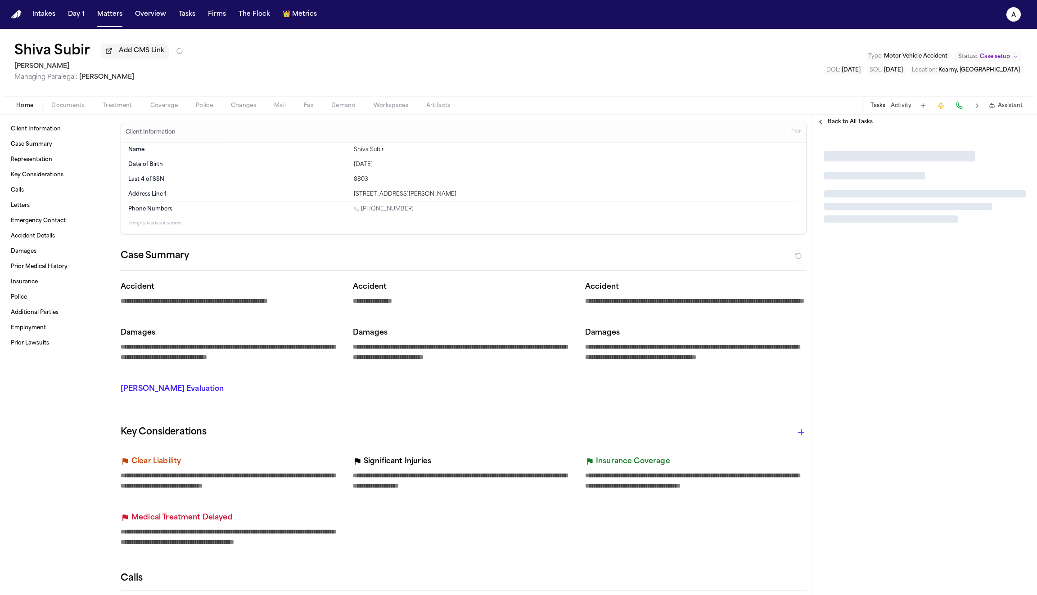
type textarea "*"
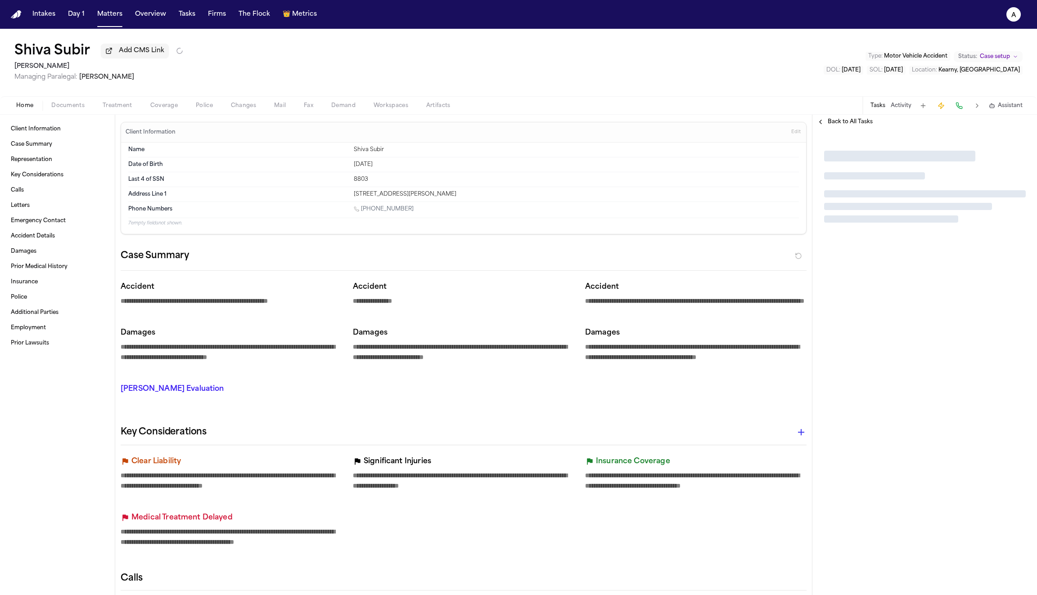
type textarea "*"
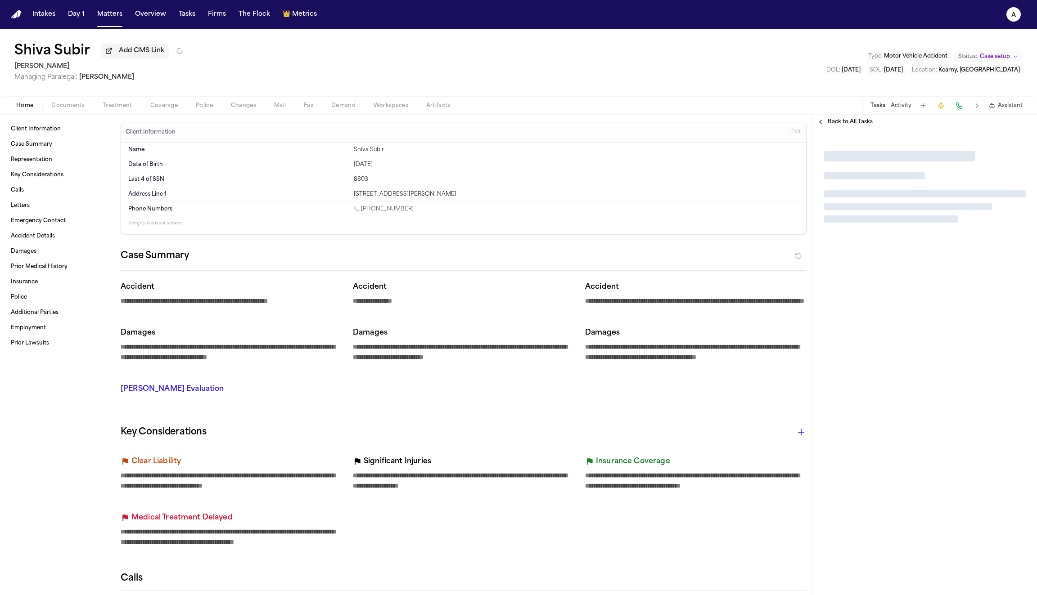
type textarea "*"
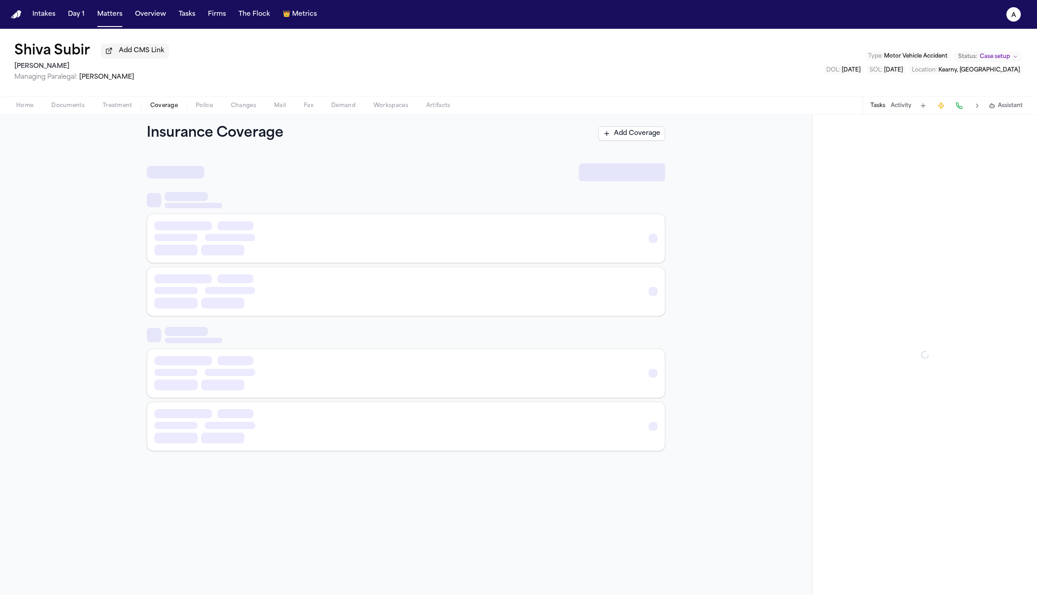
click at [159, 106] on span "Coverage" at bounding box center [163, 105] width 27 height 7
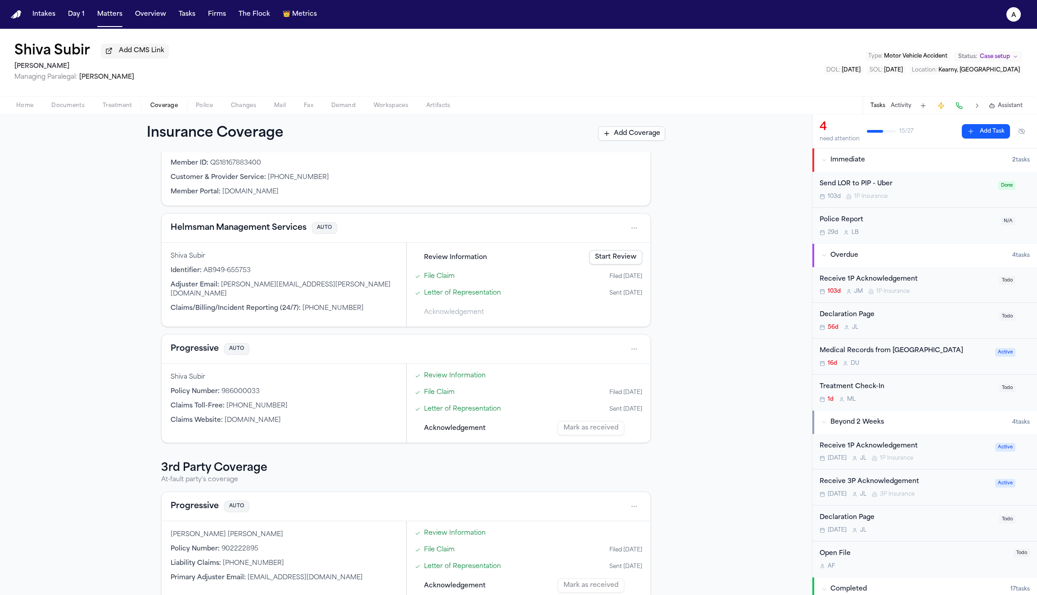
scroll to position [104, 0]
